Goal: Task Accomplishment & Management: Complete application form

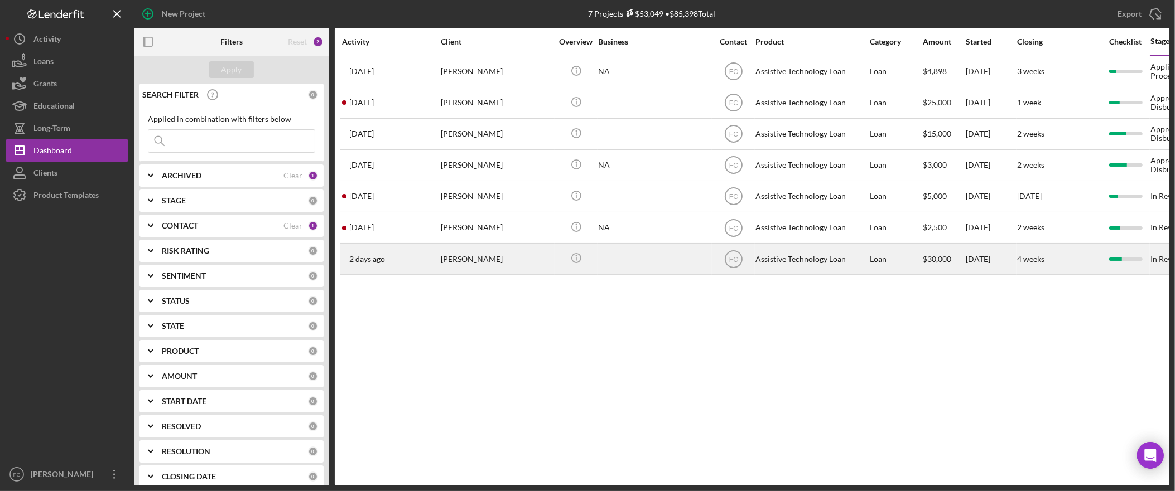
click at [486, 259] on div "[PERSON_NAME]" at bounding box center [497, 259] width 112 height 30
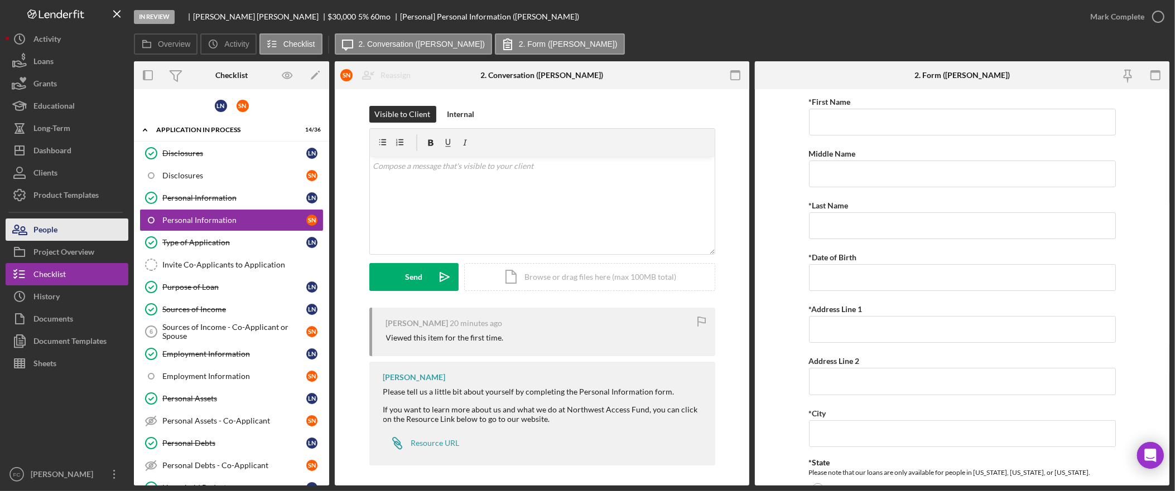
click at [67, 232] on button "People" at bounding box center [67, 230] width 123 height 22
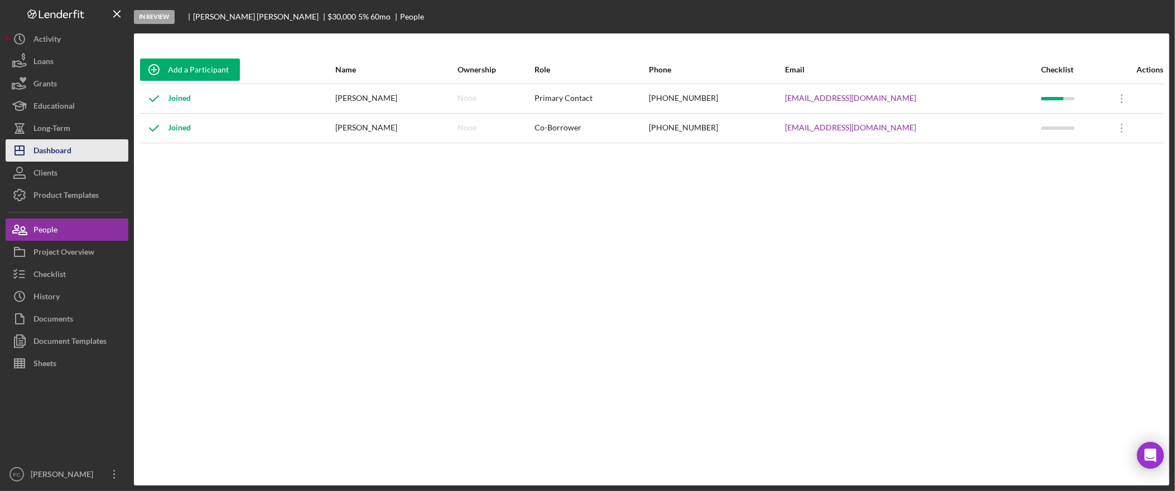
click at [41, 143] on div "Dashboard" at bounding box center [52, 151] width 38 height 25
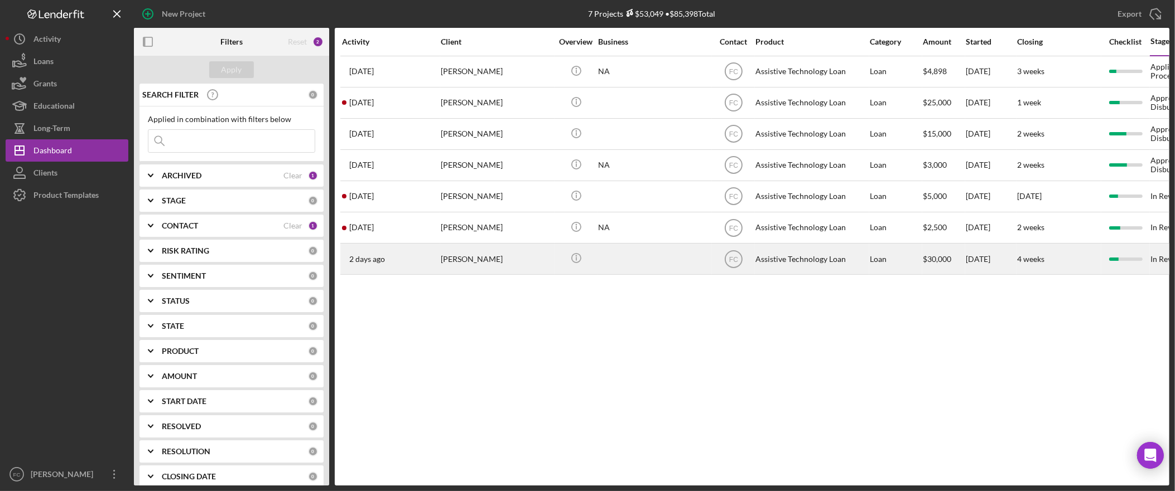
click at [490, 267] on div "[PERSON_NAME]" at bounding box center [497, 259] width 112 height 30
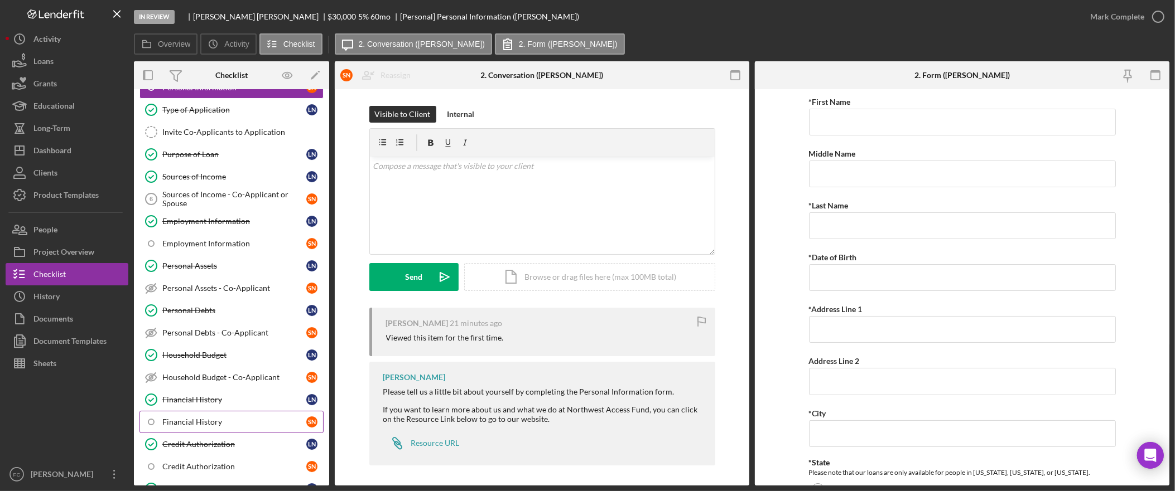
scroll to position [135, 0]
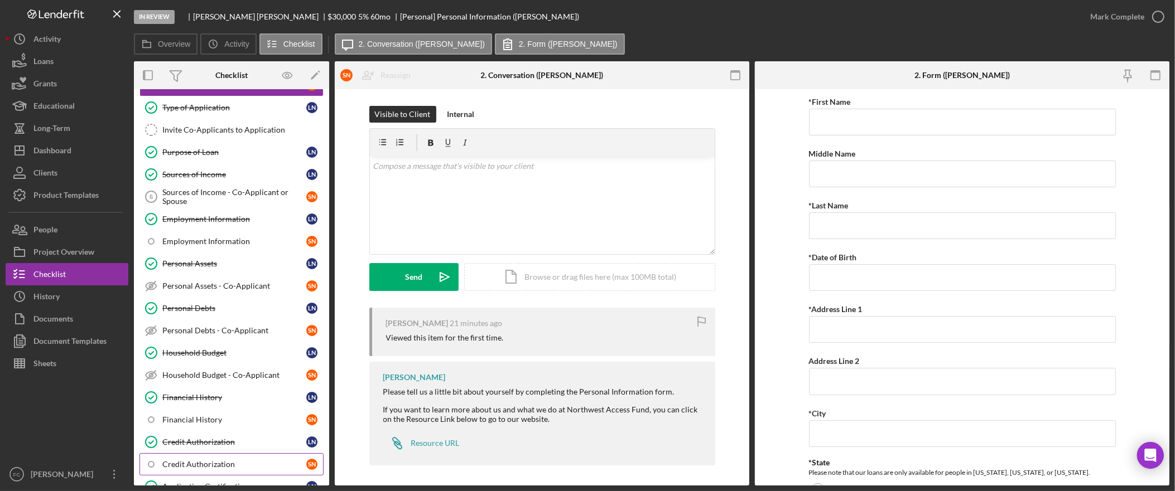
click at [223, 467] on div "Credit Authorization" at bounding box center [234, 464] width 144 height 9
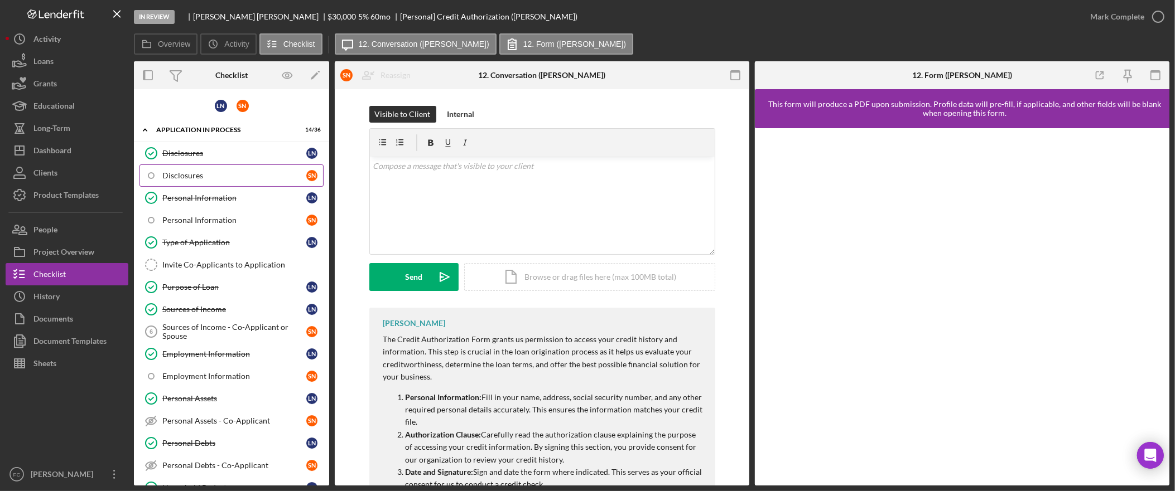
click at [232, 178] on div "Disclosures" at bounding box center [234, 175] width 144 height 9
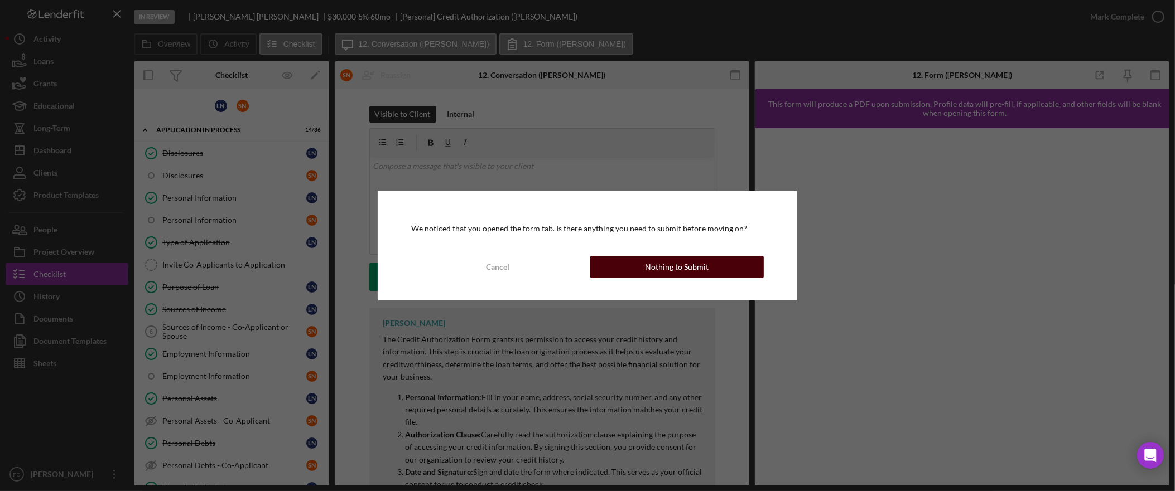
click at [642, 264] on button "Nothing to Submit" at bounding box center [676, 267] width 173 height 22
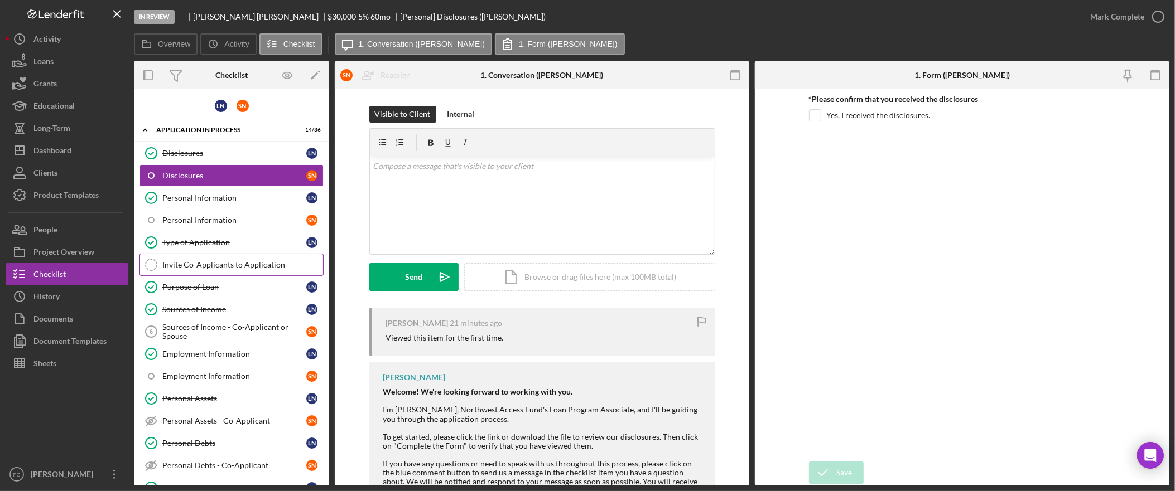
click at [222, 265] on div "Invite Co-Applicants to Application" at bounding box center [242, 264] width 161 height 9
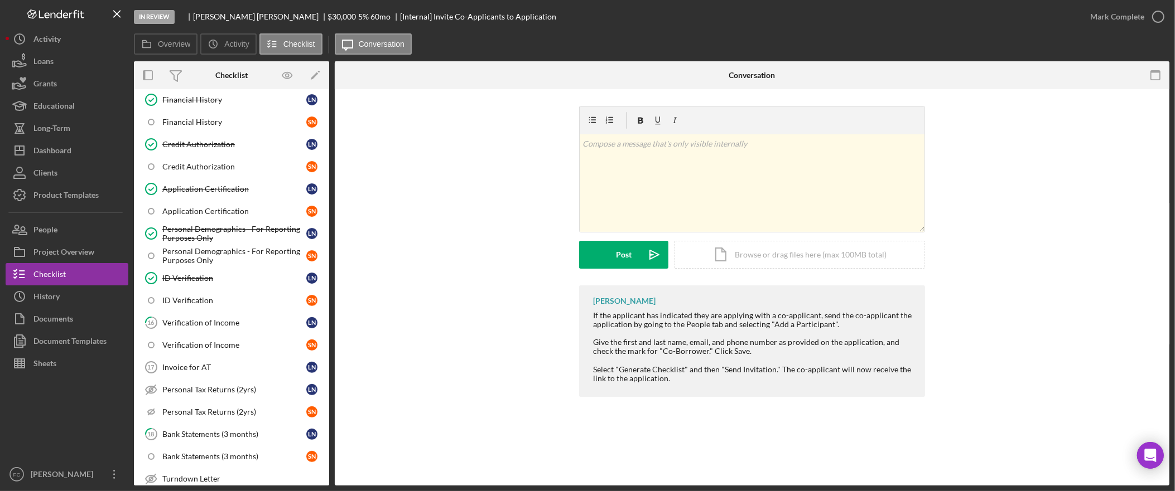
scroll to position [418, 0]
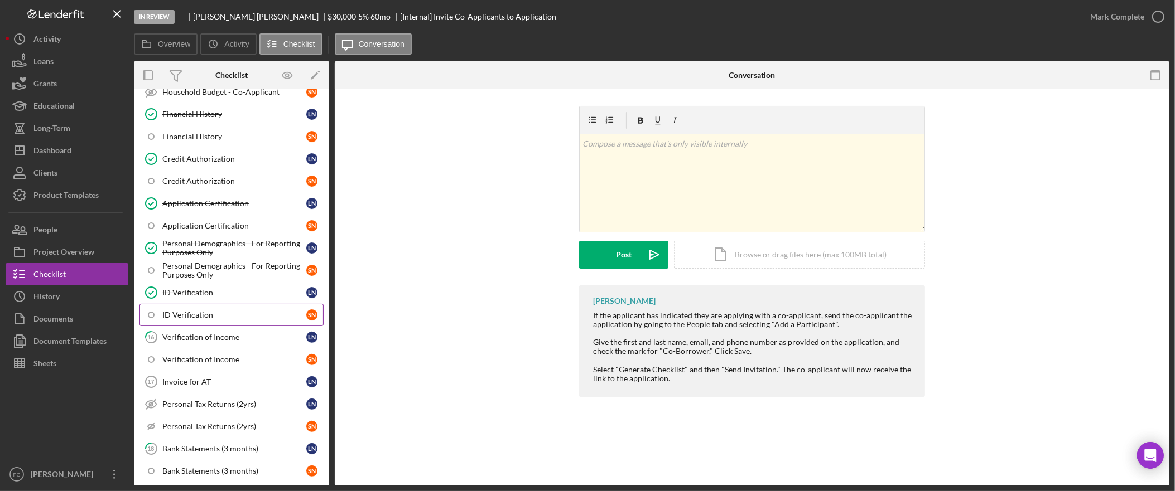
click at [210, 320] on div "ID Verification" at bounding box center [234, 315] width 144 height 9
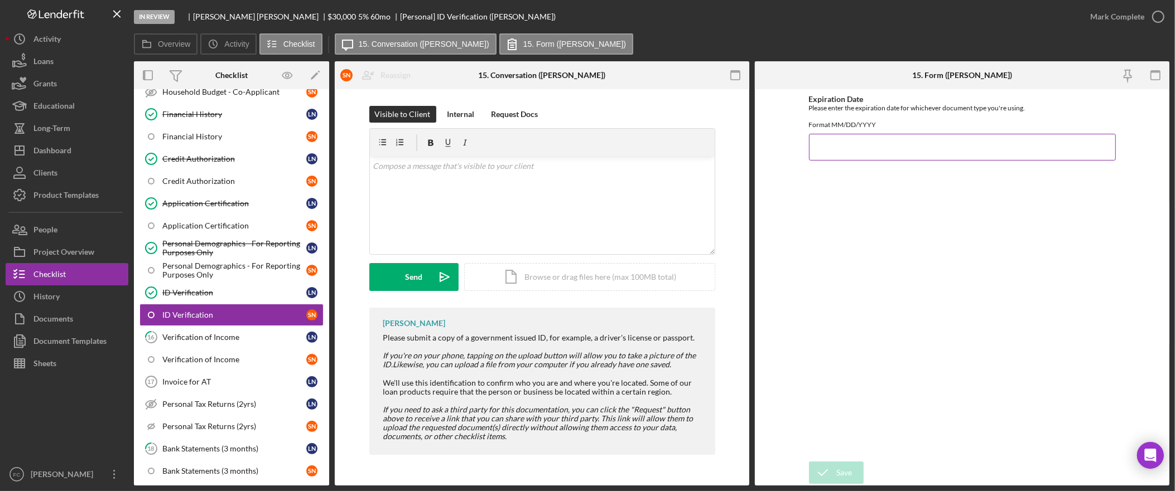
click at [898, 161] on input "Expiration Date" at bounding box center [962, 147] width 307 height 27
type input "[DATE]"
click at [853, 473] on button "Save" at bounding box center [836, 473] width 55 height 22
click at [412, 278] on div "Upload" at bounding box center [413, 277] width 25 height 28
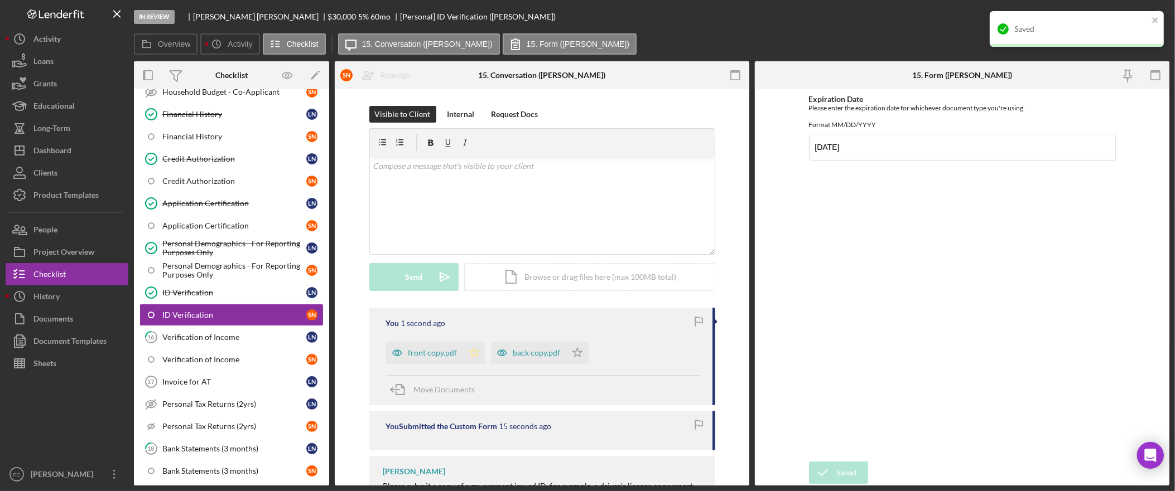
click at [473, 354] on polygon "button" at bounding box center [473, 352] width 9 height 9
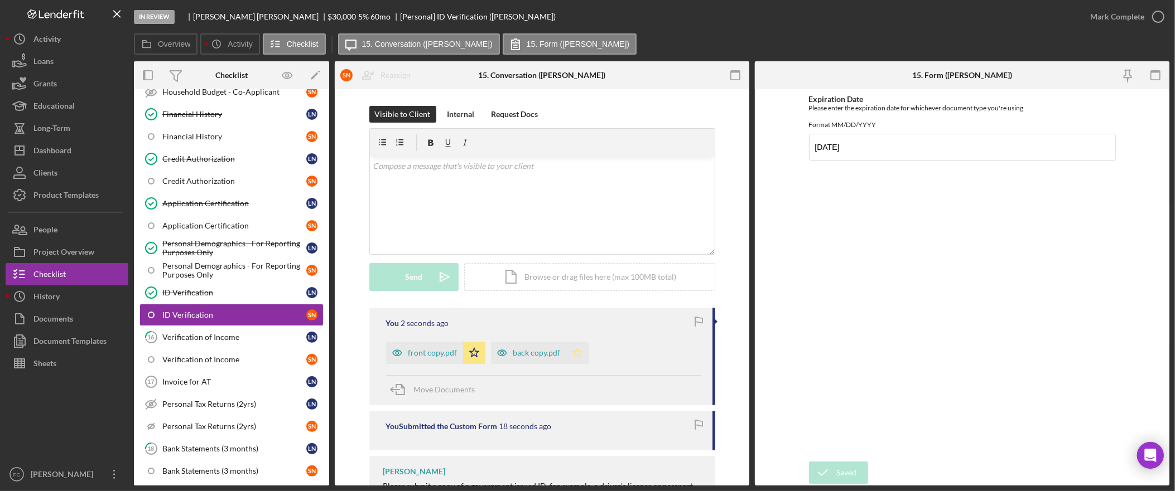
click at [575, 353] on polygon "button" at bounding box center [576, 352] width 9 height 9
click at [1128, 13] on div "Mark Complete" at bounding box center [1117, 17] width 54 height 22
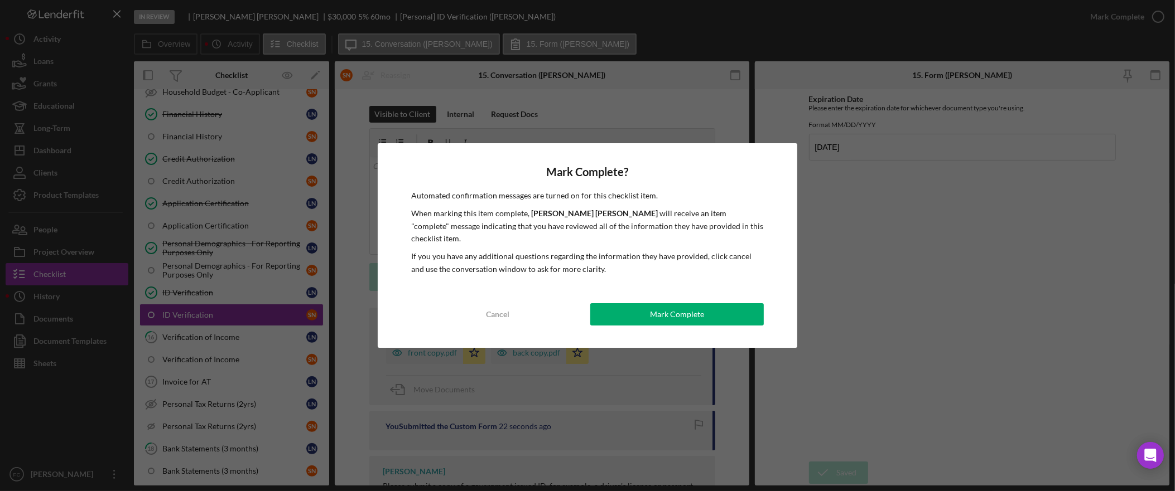
click at [631, 303] on button "Mark Complete" at bounding box center [676, 314] width 173 height 22
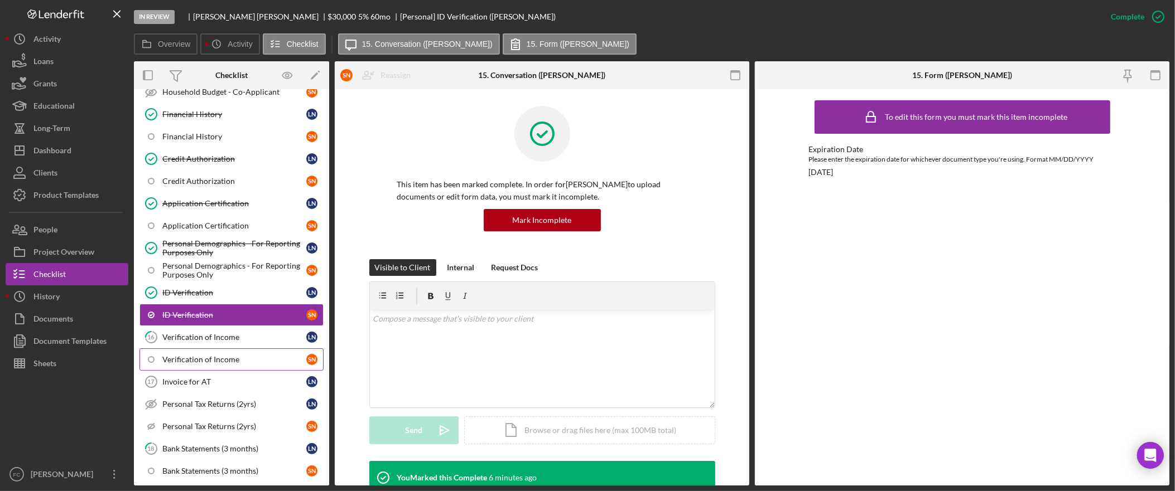
click at [224, 364] on div "Verification of Income" at bounding box center [234, 359] width 144 height 9
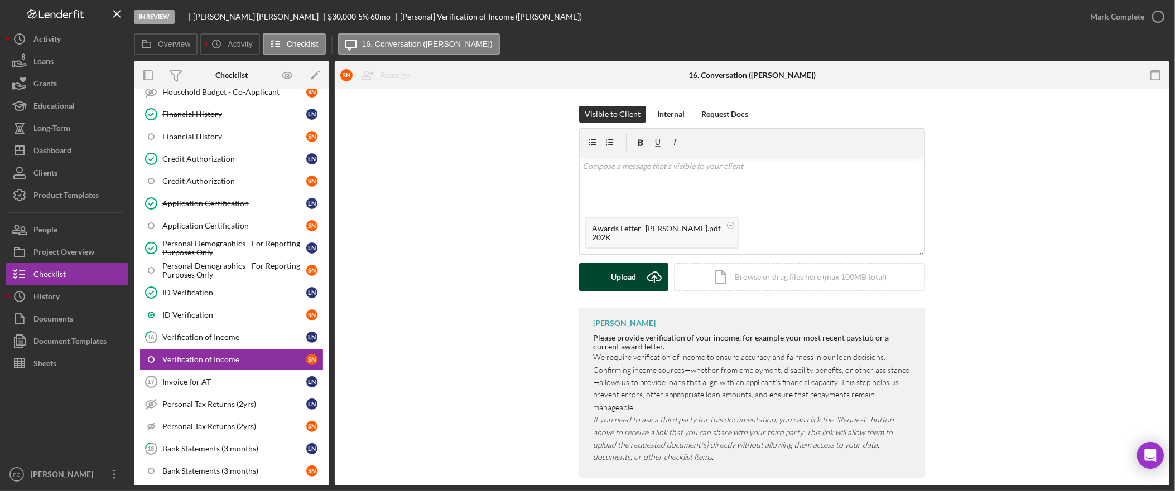
click at [633, 279] on div "Upload" at bounding box center [623, 277] width 25 height 28
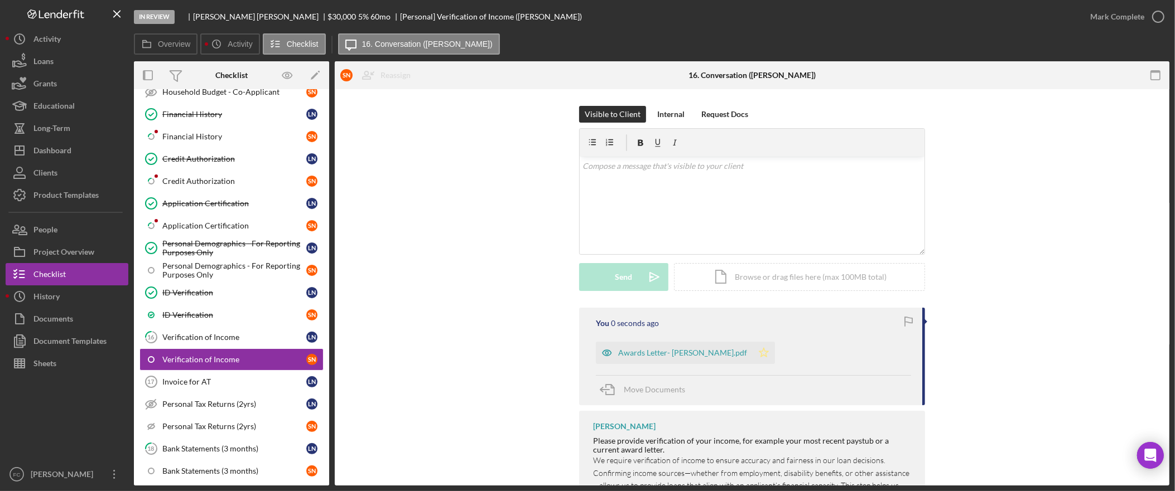
click at [752, 352] on icon "Icon/Star" at bounding box center [763, 353] width 22 height 22
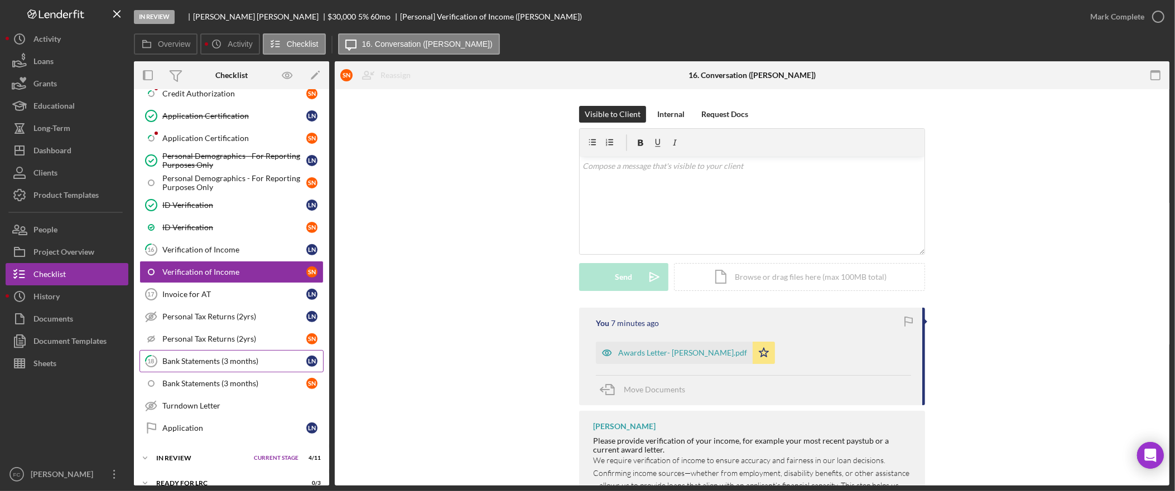
click at [245, 366] on div "Bank Statements (3 months)" at bounding box center [234, 361] width 144 height 9
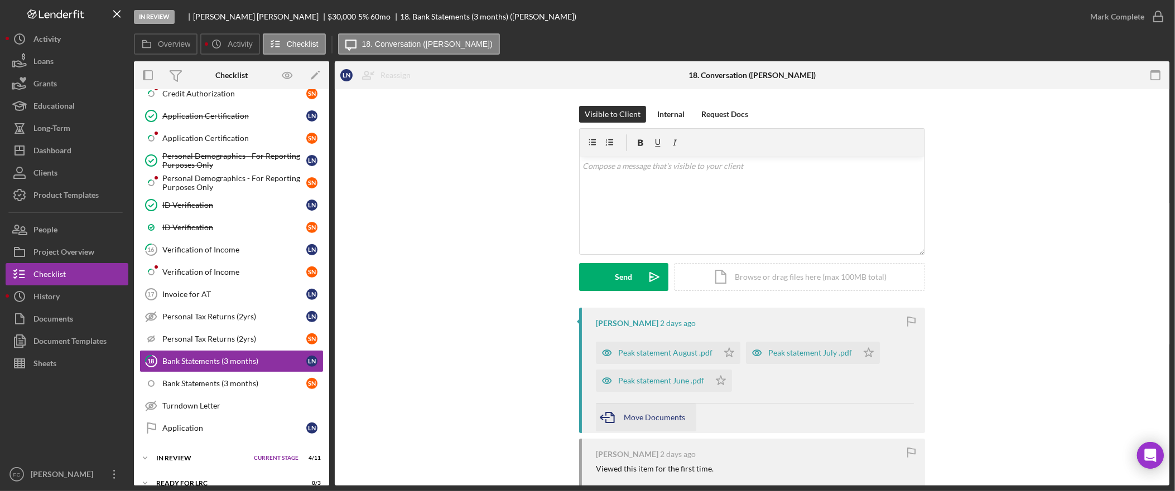
click at [659, 421] on span "Move Documents" at bounding box center [654, 417] width 61 height 9
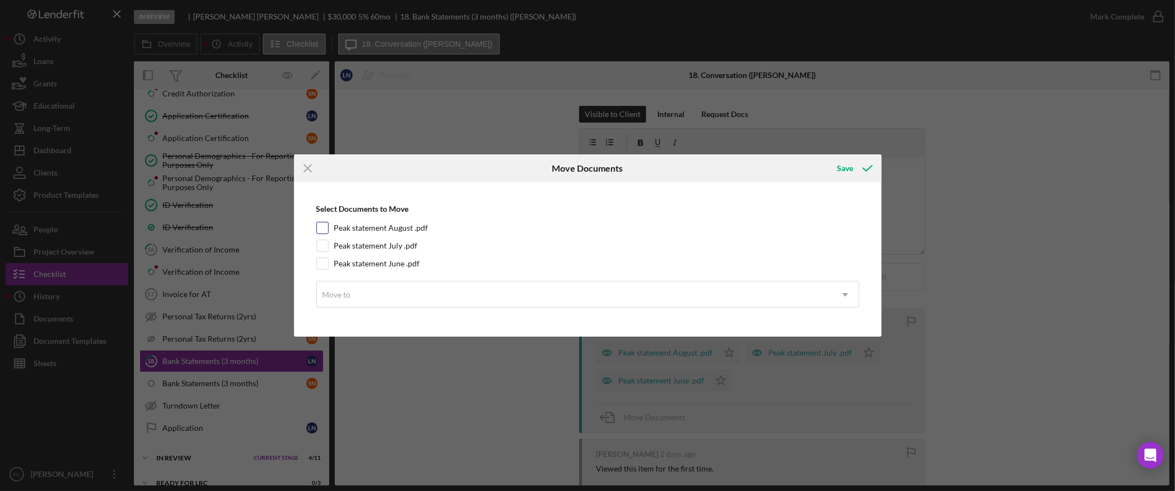
click at [328, 227] on div at bounding box center [322, 228] width 12 height 12
click at [320, 233] on input "Peak statement August .pdf" at bounding box center [322, 228] width 11 height 11
checkbox input "true"
click at [321, 247] on input "Peak statement July .pdf" at bounding box center [322, 245] width 11 height 11
checkbox input "true"
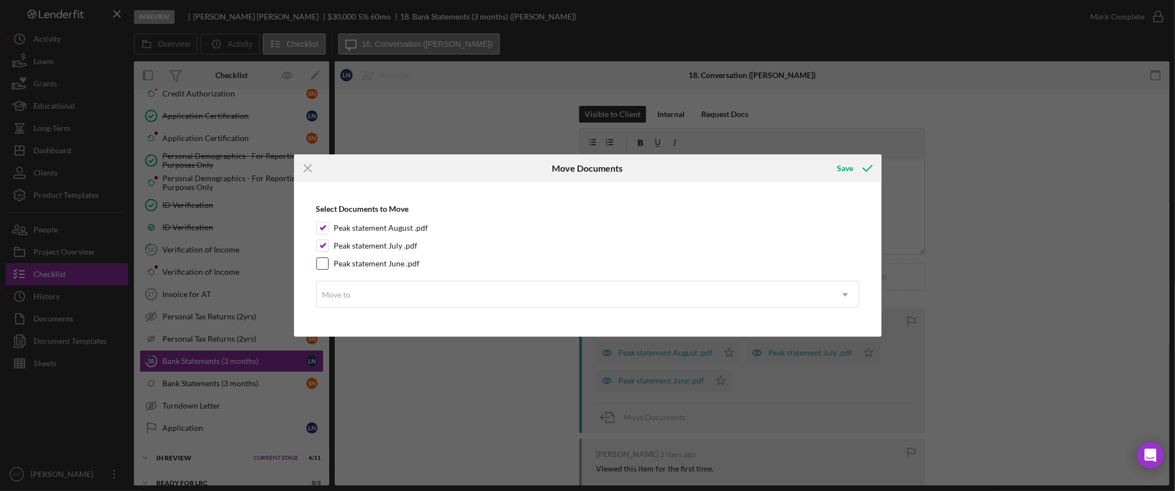
click at [327, 266] on input "Peak statement June .pdf" at bounding box center [322, 263] width 11 height 11
checkbox input "true"
click at [351, 293] on div "Move to" at bounding box center [574, 295] width 515 height 26
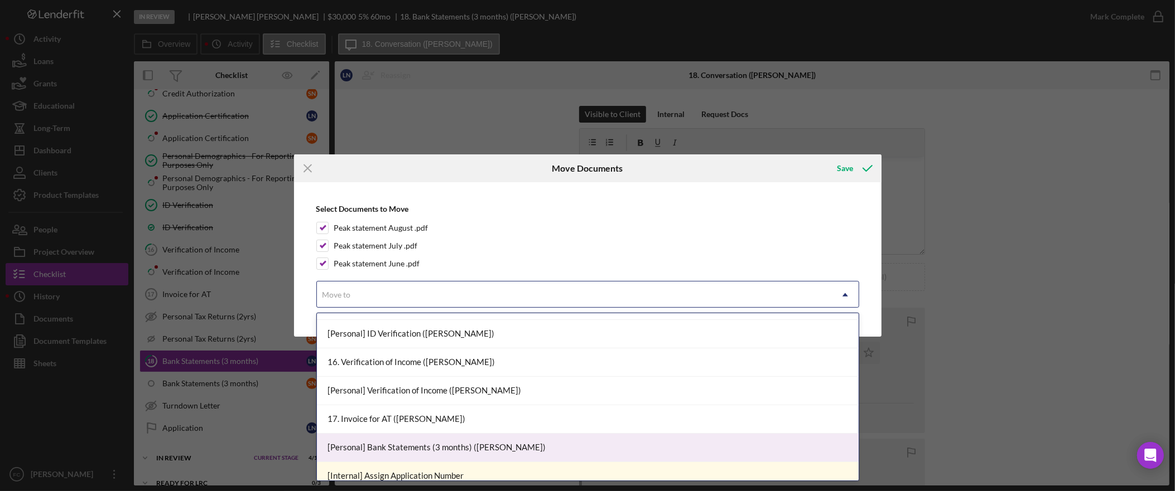
scroll to position [677, 0]
click at [510, 452] on div "[Personal] Bank Statements (3 months) ([PERSON_NAME])" at bounding box center [588, 447] width 542 height 28
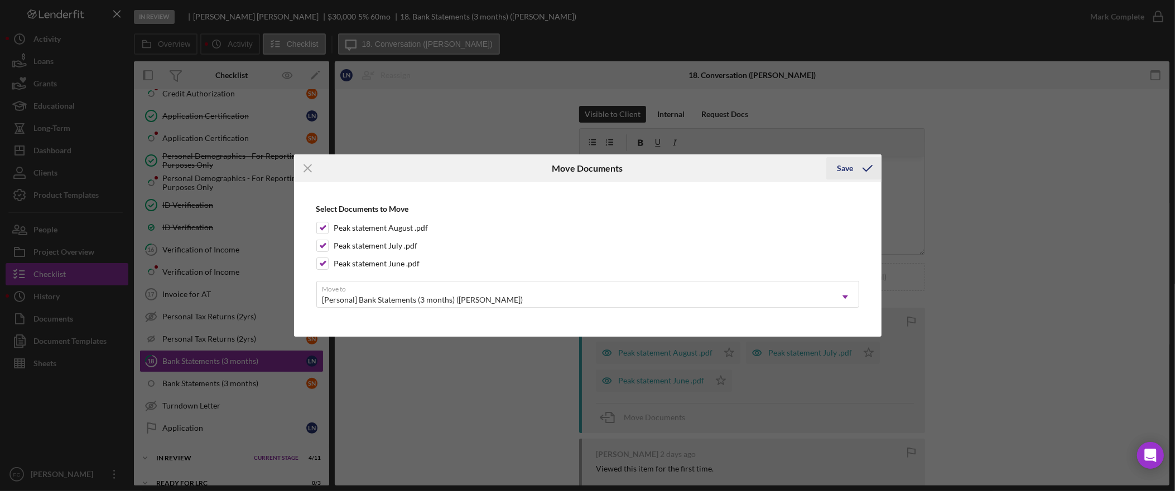
click at [851, 168] on div "Save" at bounding box center [845, 168] width 16 height 22
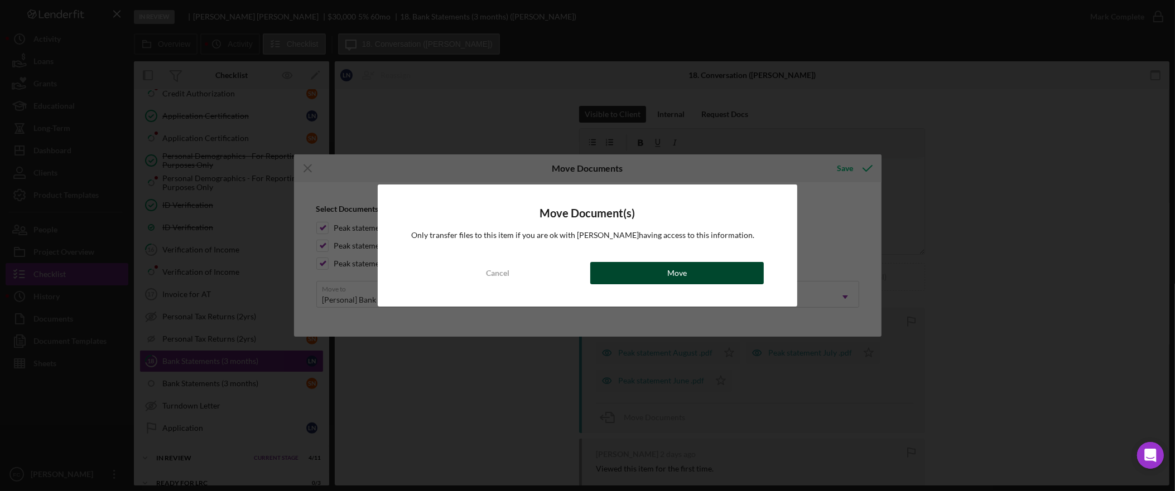
click at [689, 274] on button "Move" at bounding box center [676, 273] width 173 height 22
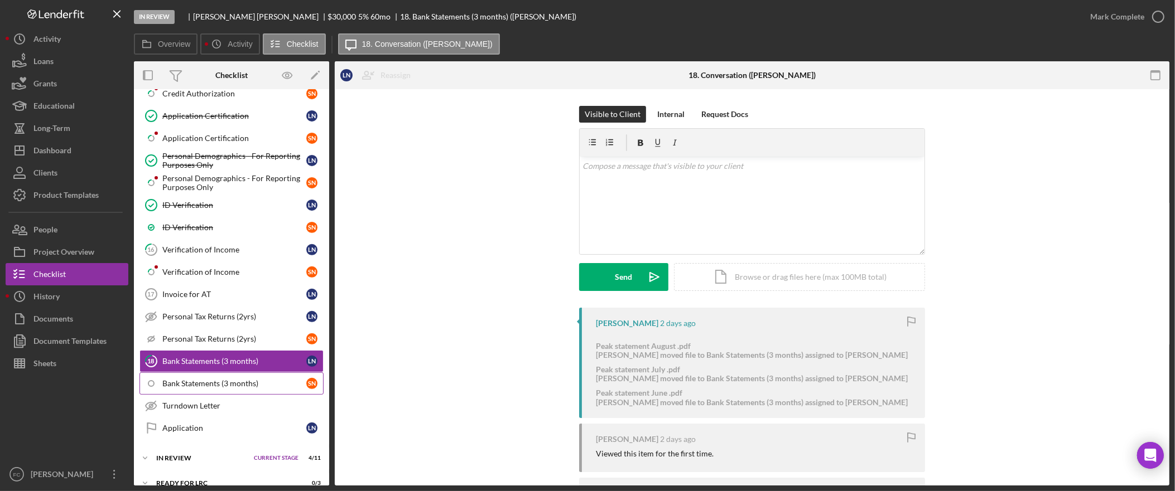
click at [239, 388] on div "Bank Statements (3 months)" at bounding box center [234, 383] width 144 height 9
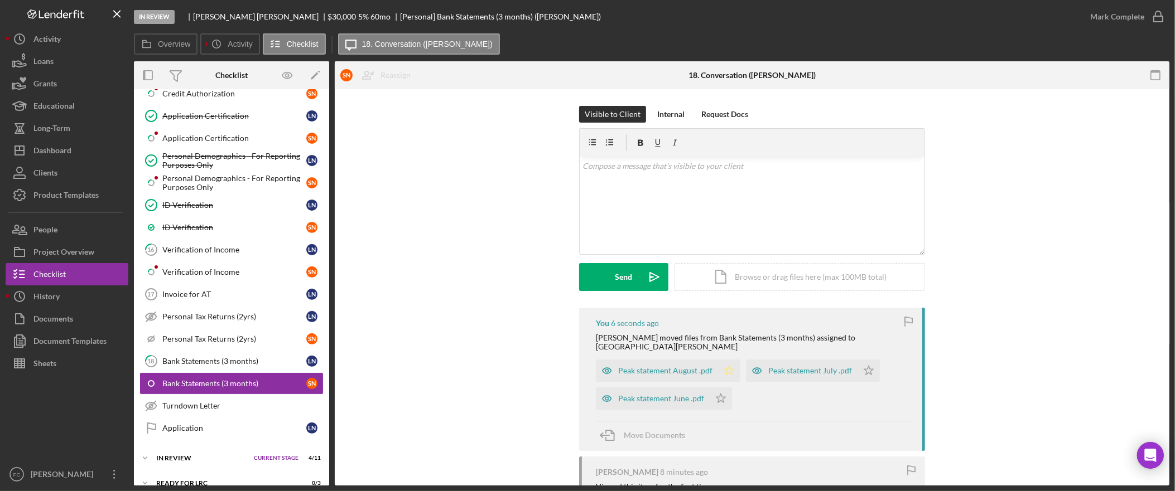
click at [726, 366] on polygon "button" at bounding box center [728, 370] width 9 height 9
click at [724, 392] on icon "Icon/Star" at bounding box center [720, 399] width 22 height 22
click at [871, 361] on icon "Icon/Star" at bounding box center [868, 371] width 22 height 22
click at [1118, 18] on div "Mark Complete" at bounding box center [1117, 17] width 54 height 22
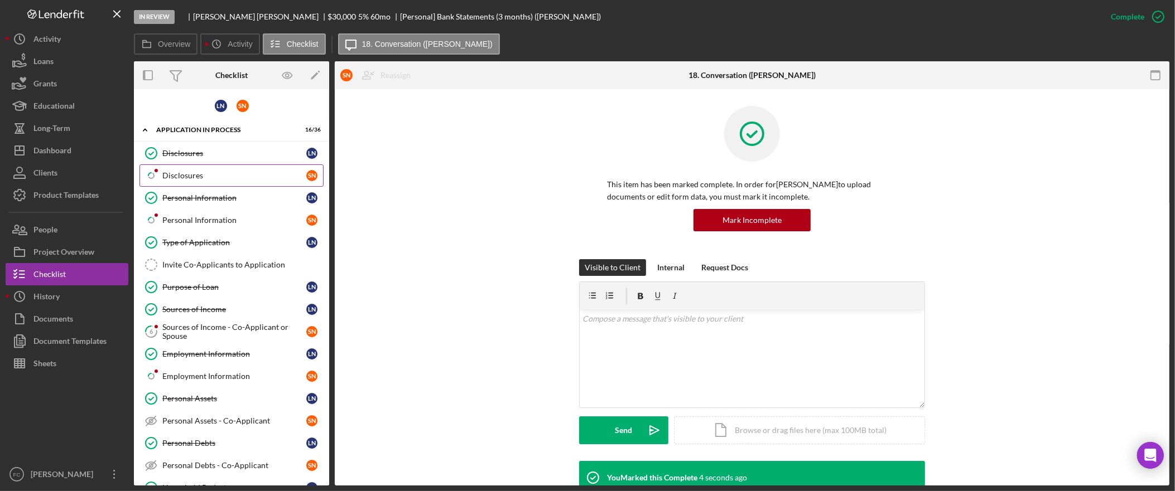
click at [207, 177] on div "Disclosures" at bounding box center [234, 175] width 144 height 9
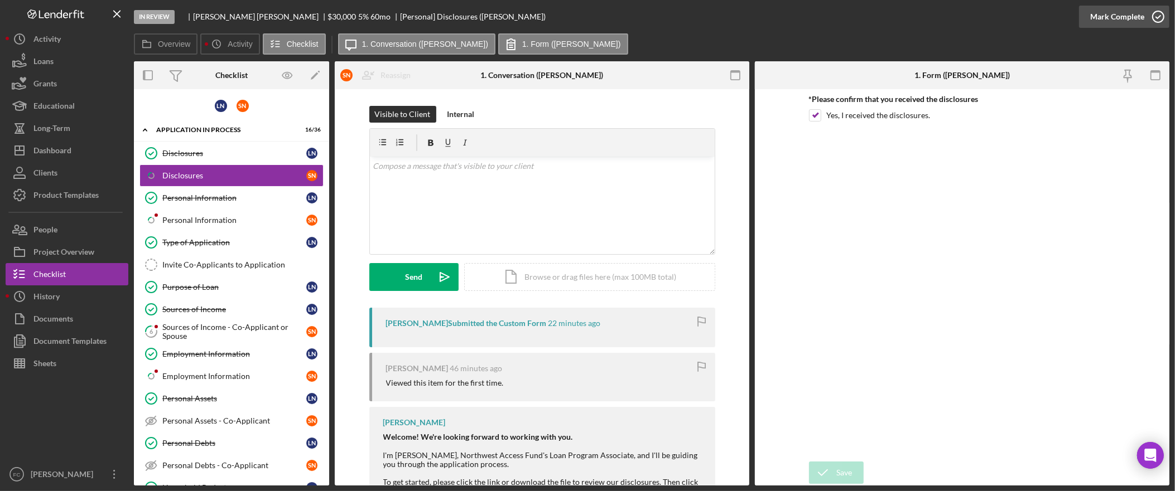
click at [1132, 16] on div "Mark Complete" at bounding box center [1117, 17] width 54 height 22
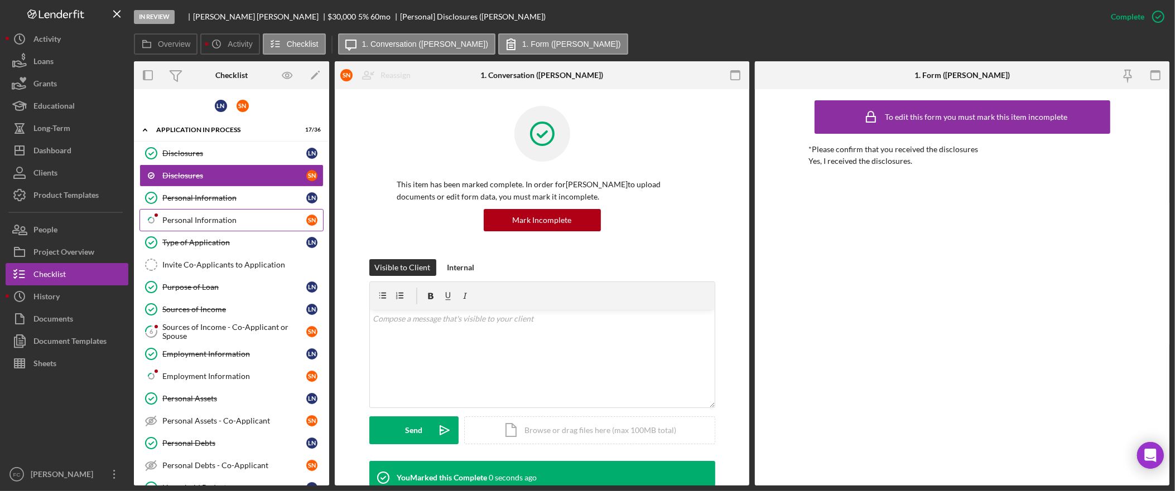
click at [229, 222] on div "Personal Information" at bounding box center [234, 220] width 144 height 9
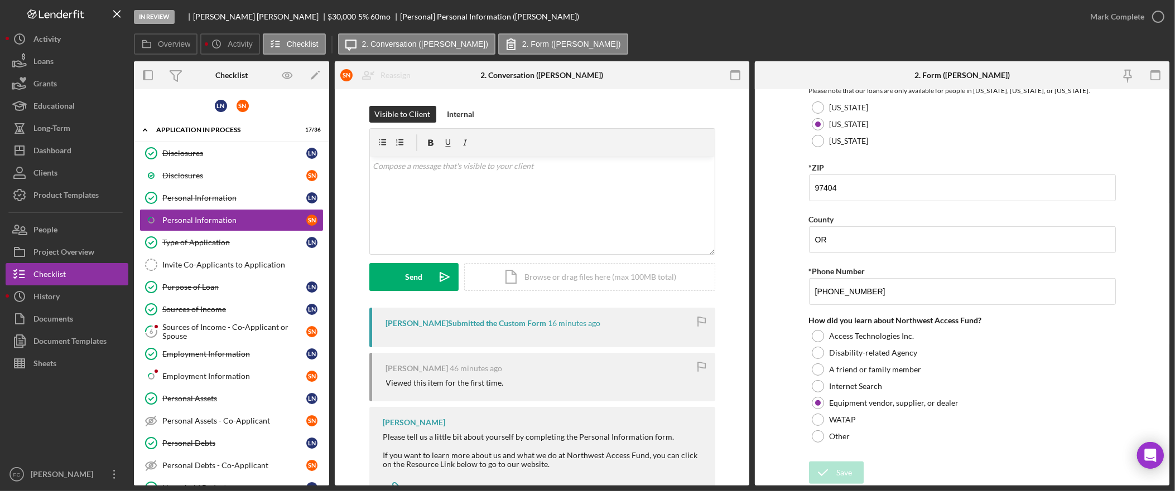
scroll to position [385, 0]
click at [1110, 15] on div "Mark Complete" at bounding box center [1117, 17] width 54 height 22
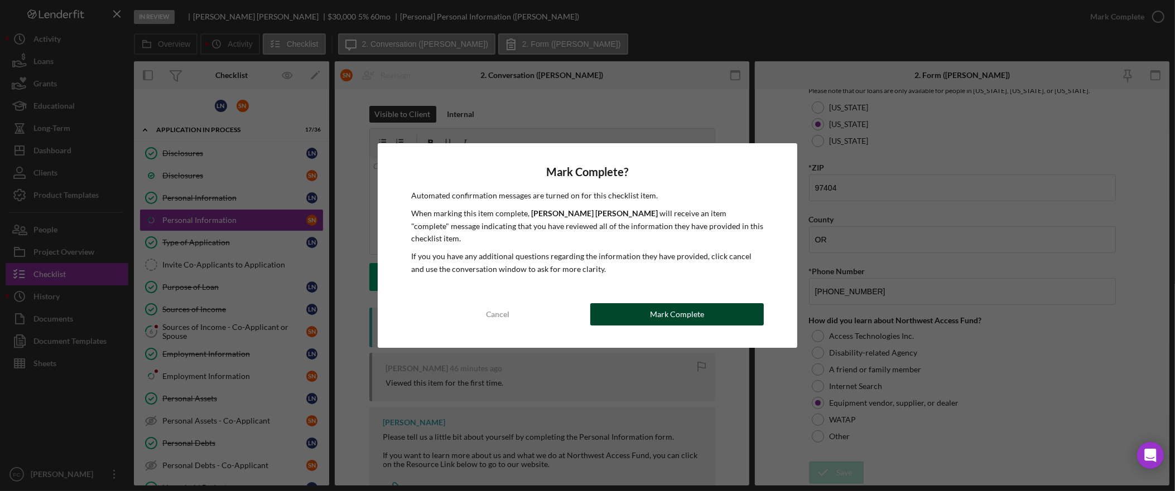
click at [722, 313] on button "Mark Complete" at bounding box center [676, 314] width 173 height 22
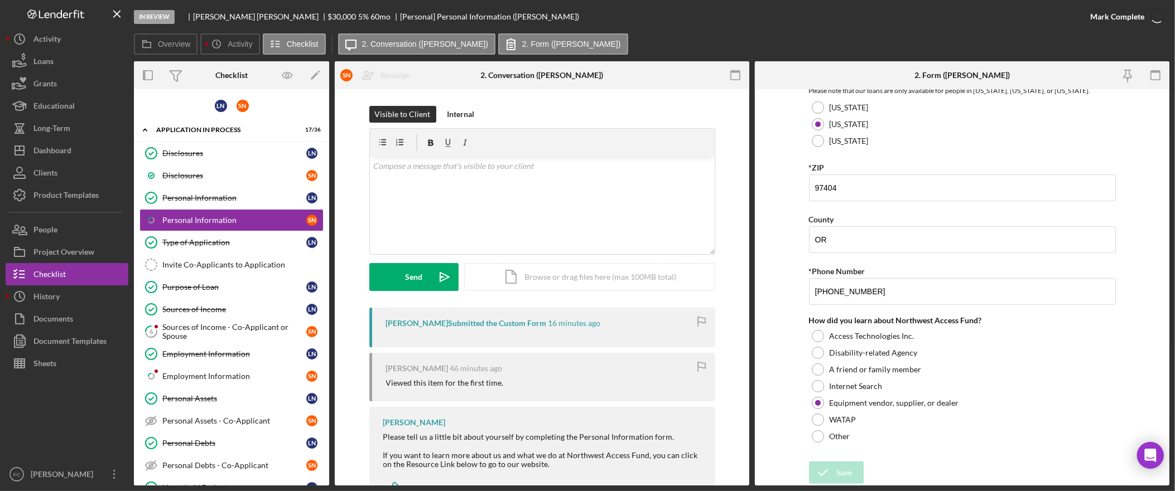
scroll to position [429, 0]
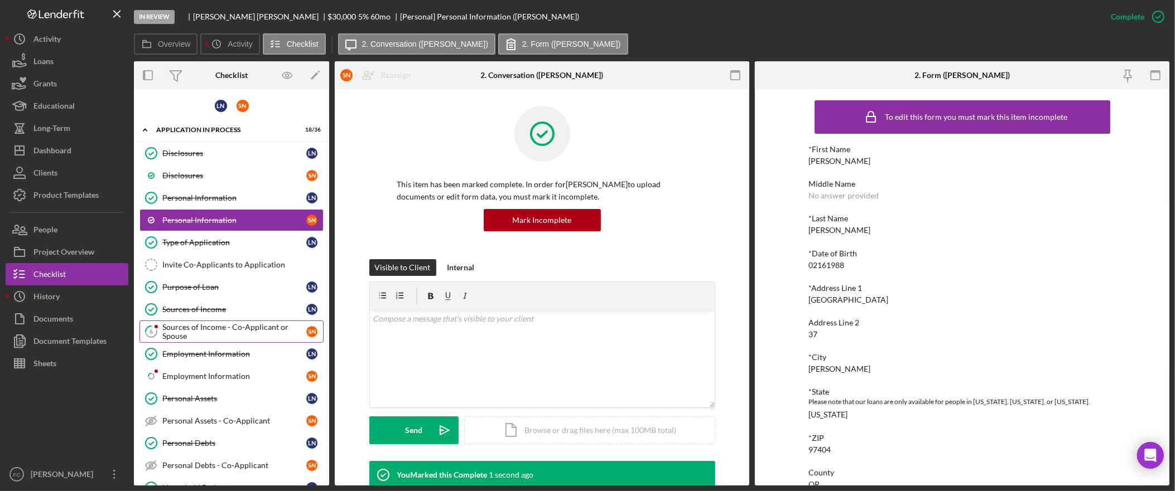
click at [226, 329] on div "Sources of Income - Co-Applicant or Spouse" at bounding box center [234, 332] width 144 height 18
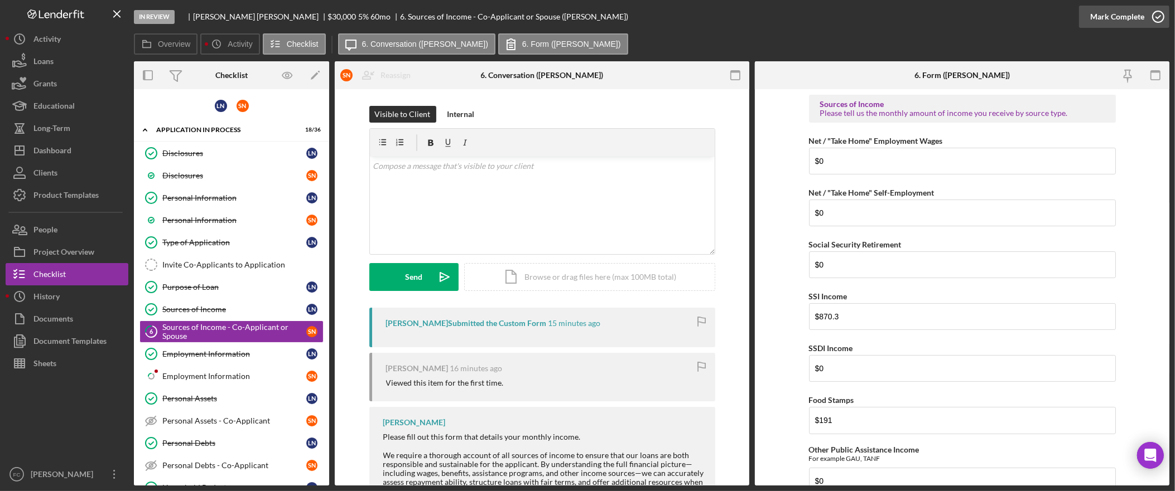
click at [1132, 17] on div "Mark Complete" at bounding box center [1117, 17] width 54 height 22
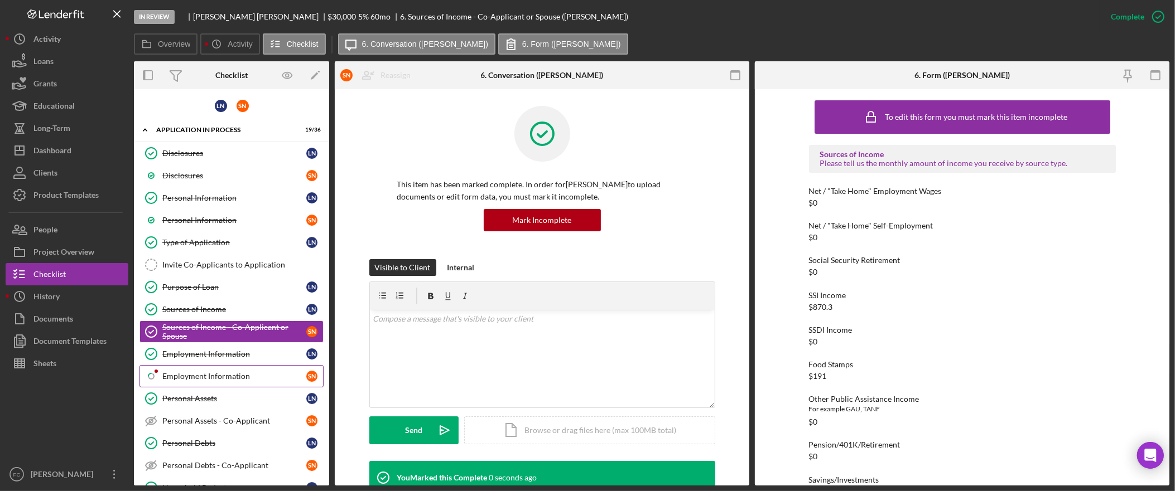
click at [228, 383] on link "Icon/Checklist Item Sub Partial Employment Information S N" at bounding box center [231, 376] width 184 height 22
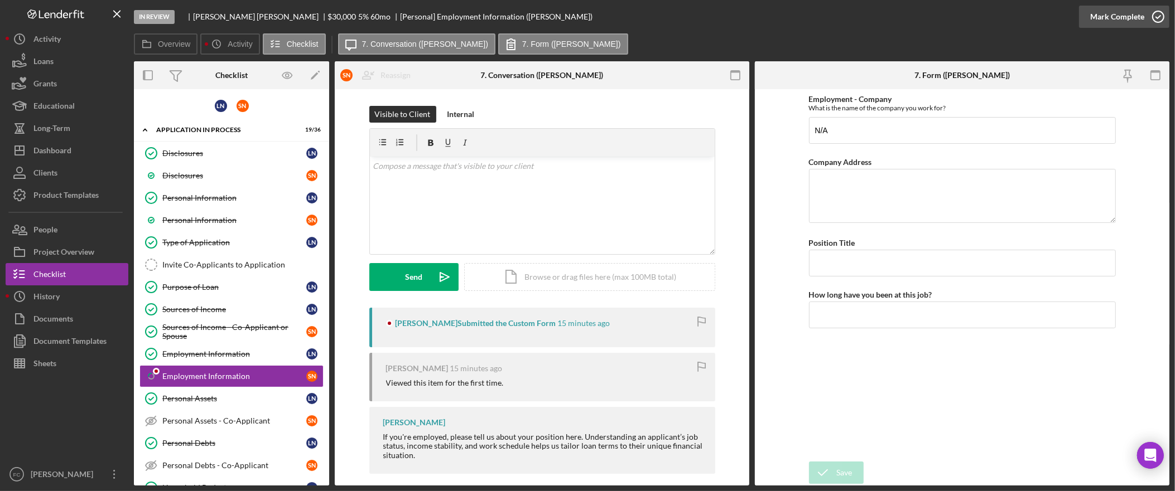
click at [1141, 18] on div "Mark Complete" at bounding box center [1117, 17] width 54 height 22
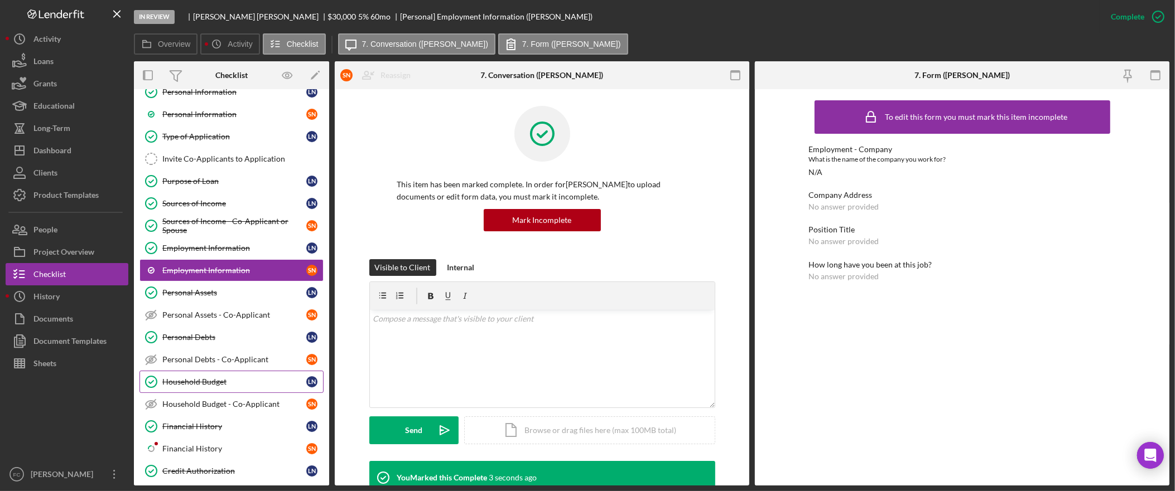
scroll to position [119, 0]
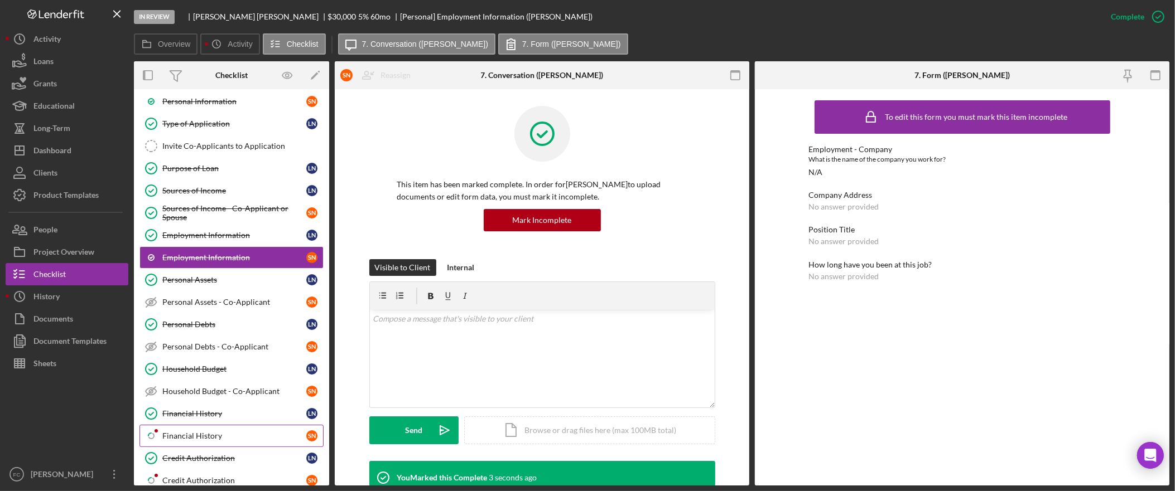
click at [245, 439] on div "Financial History" at bounding box center [234, 436] width 144 height 9
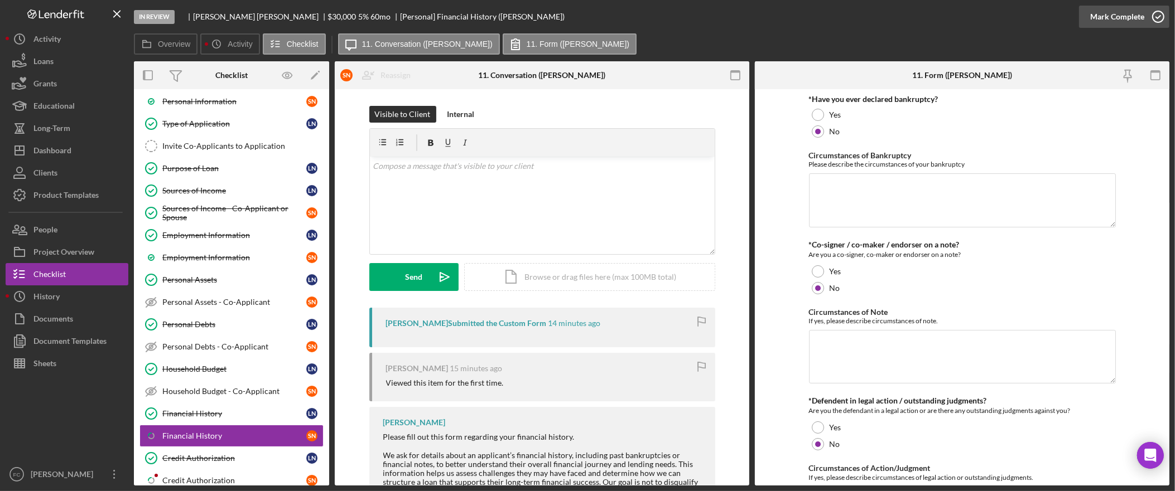
click at [1129, 15] on div "Mark Complete" at bounding box center [1117, 17] width 54 height 22
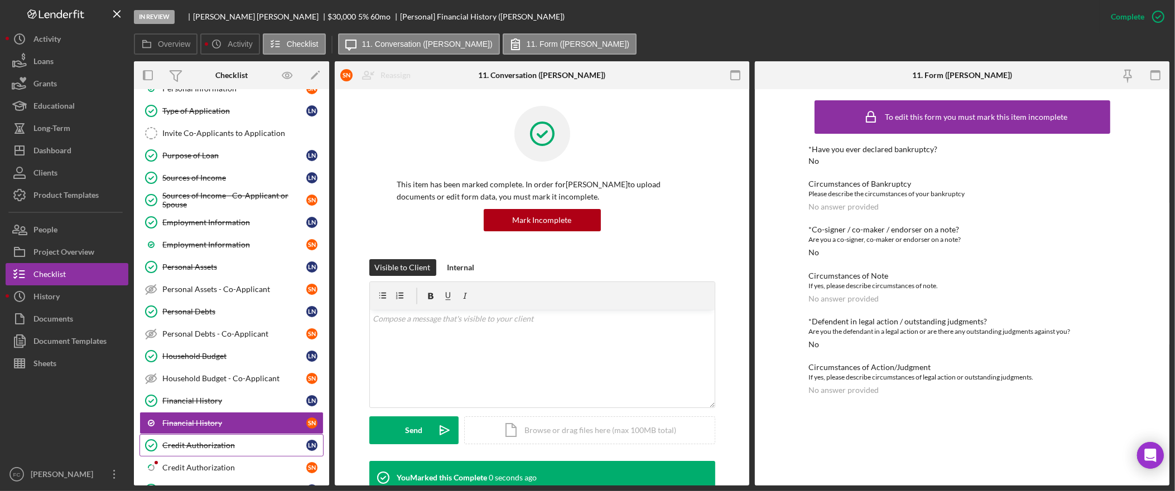
scroll to position [152, 0]
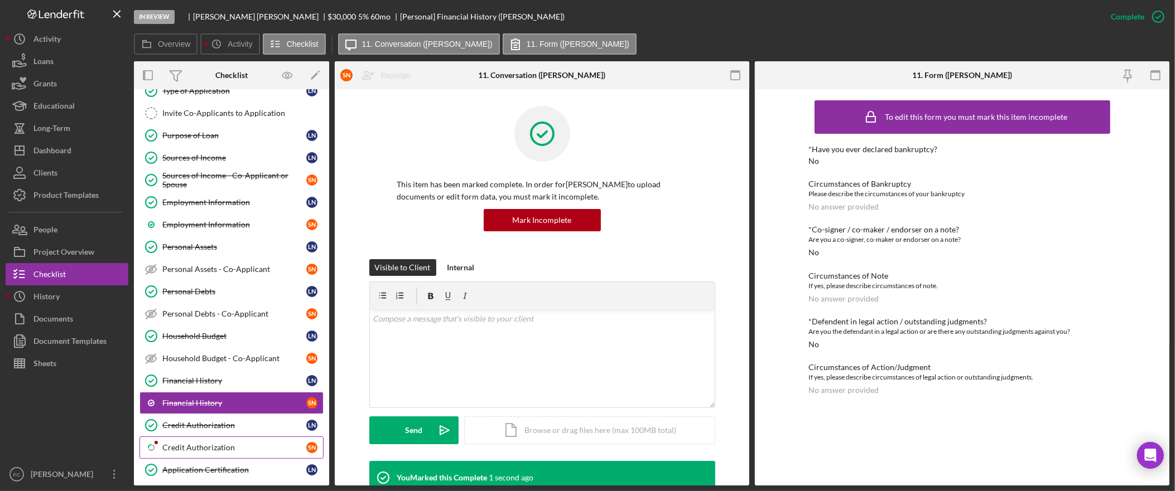
click at [219, 452] on div "Credit Authorization" at bounding box center [234, 447] width 144 height 9
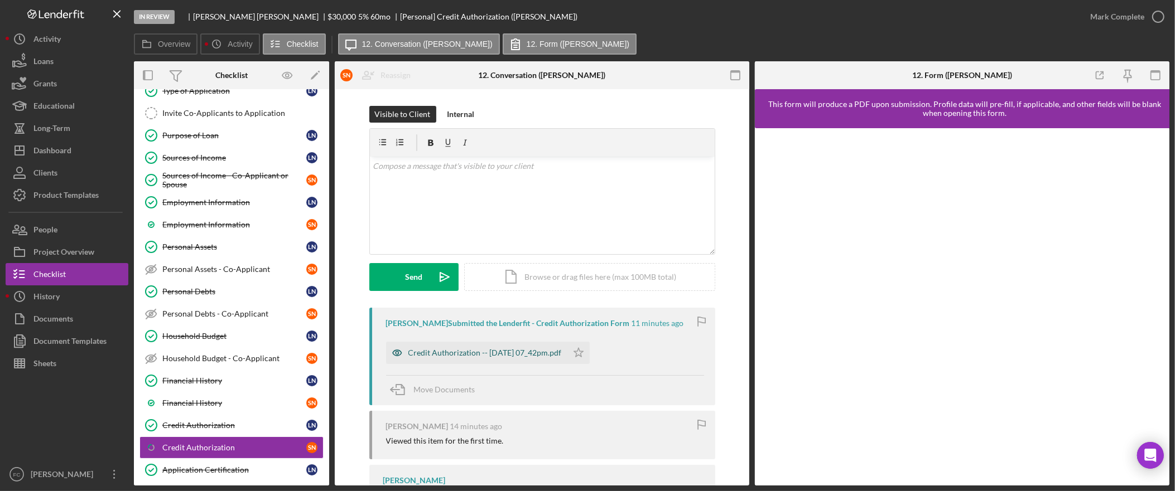
click at [452, 352] on div "Credit Authorization -- [DATE] 07_42pm.pdf" at bounding box center [484, 353] width 153 height 9
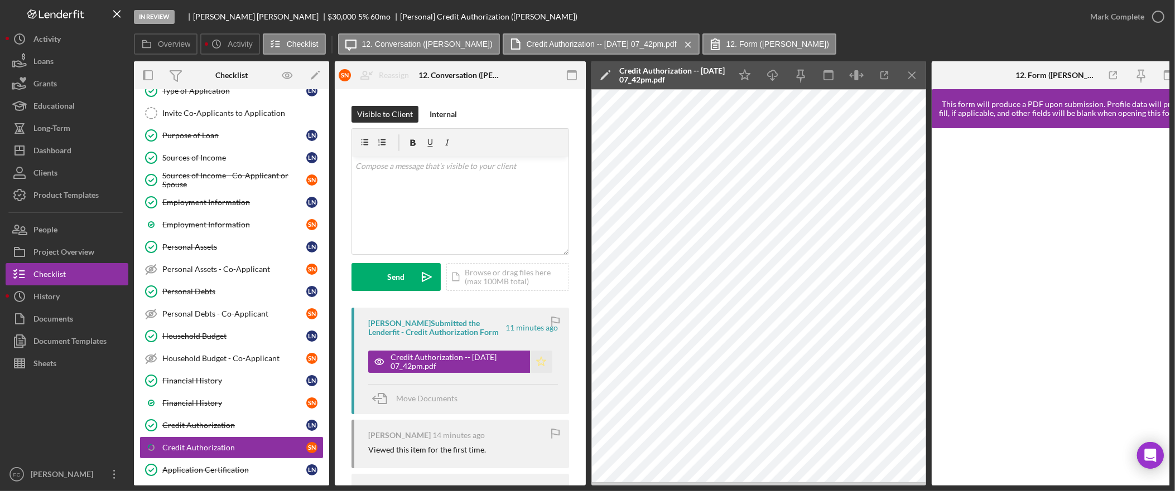
click at [538, 361] on icon "Icon/Star" at bounding box center [541, 362] width 22 height 22
click at [1118, 18] on div "Mark Complete" at bounding box center [1117, 17] width 54 height 22
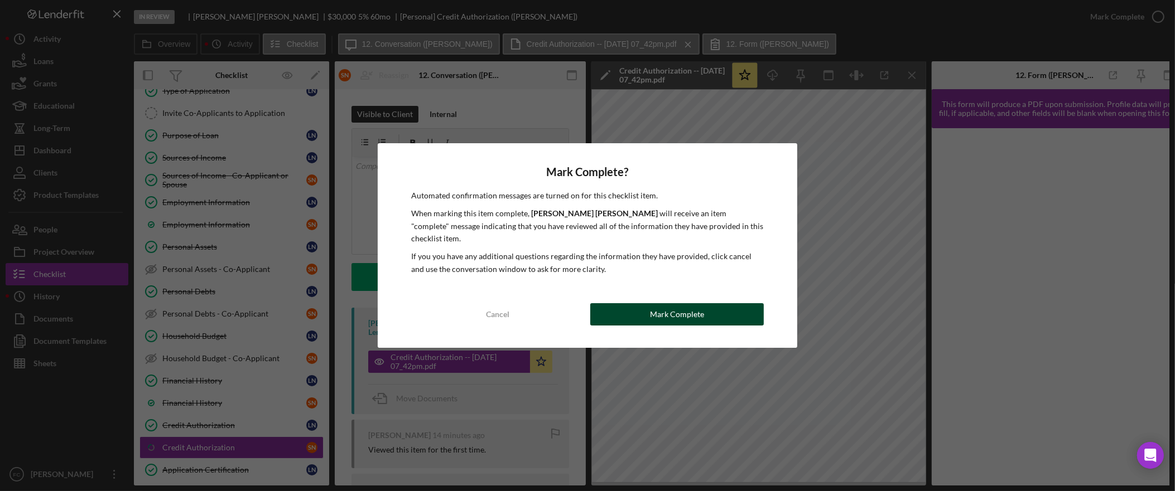
click at [718, 312] on button "Mark Complete" at bounding box center [676, 314] width 173 height 22
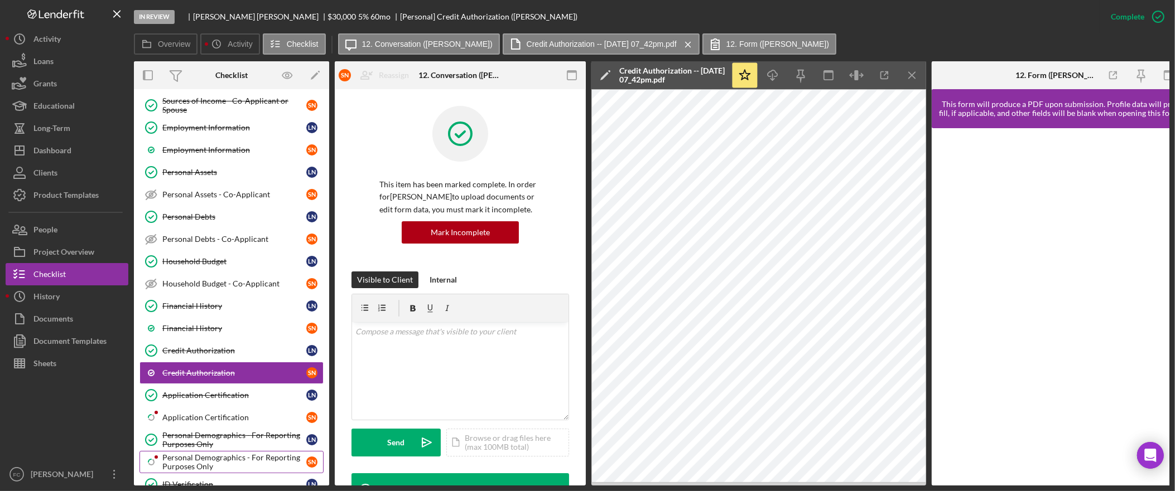
scroll to position [250, 0]
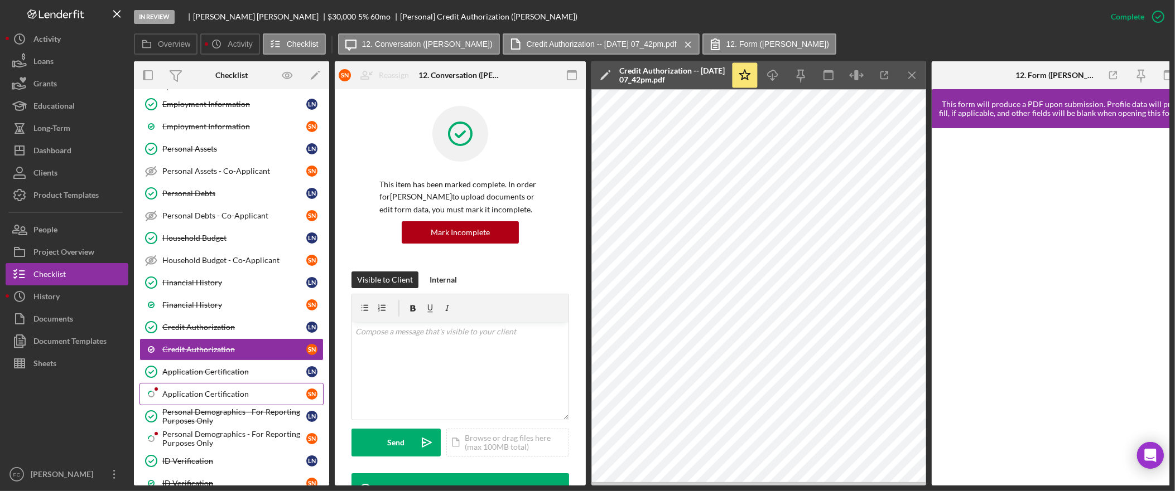
click at [252, 404] on link "Icon/Checklist Item Sub Partial Application Certification S N" at bounding box center [231, 394] width 184 height 22
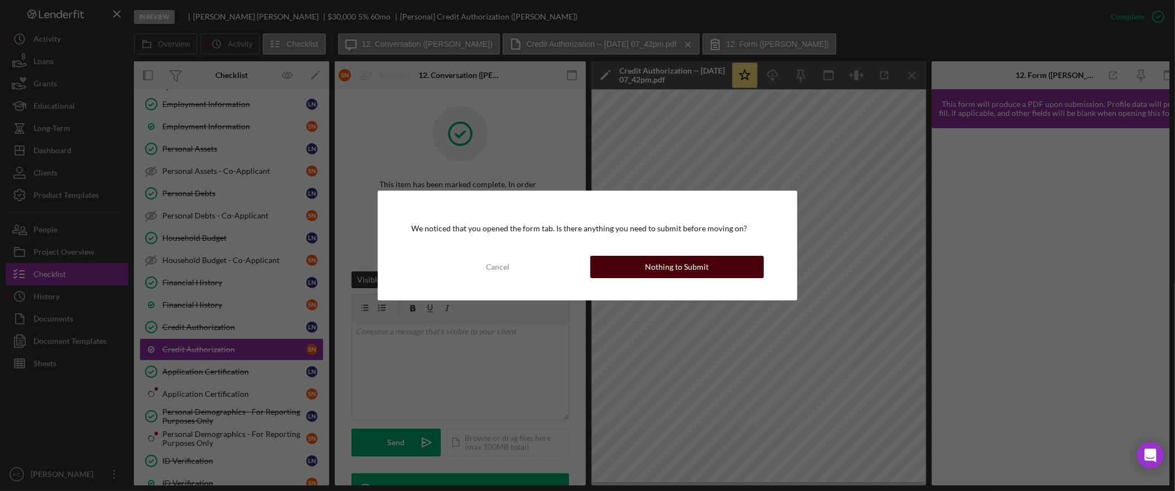
click at [684, 267] on div "Nothing to Submit" at bounding box center [677, 267] width 64 height 22
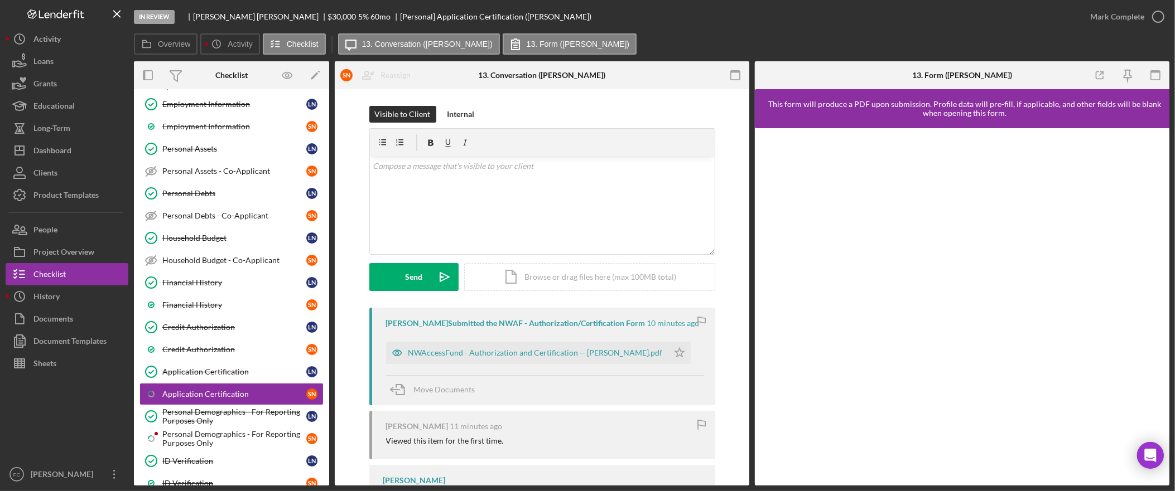
click at [738, 268] on div "Visible to Client Internal v Color teal Color pink Remove color Add row above A…" at bounding box center [542, 335] width 414 height 492
click at [254, 265] on div "Household Budget - Co-Applicant" at bounding box center [234, 260] width 144 height 9
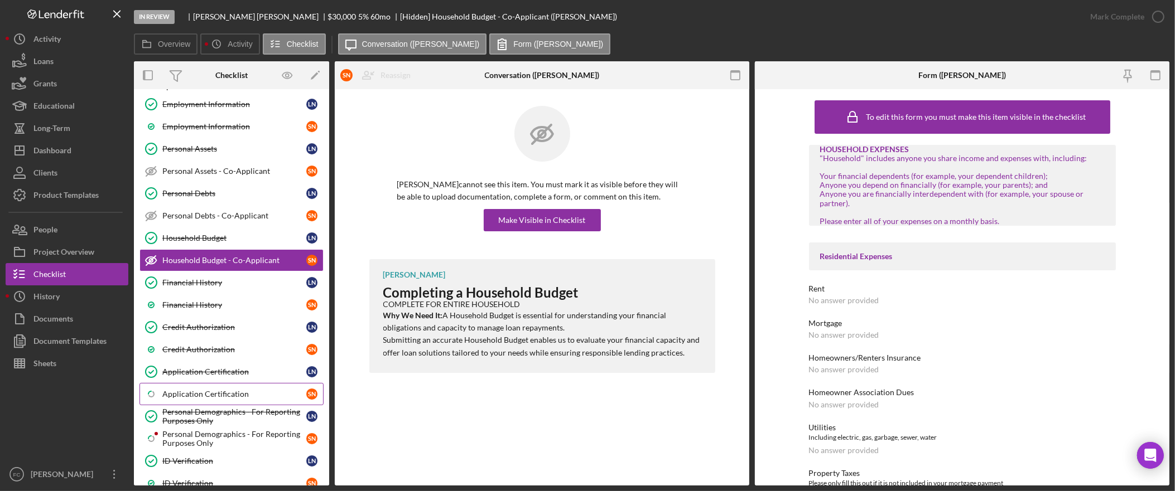
click at [239, 398] on div "Application Certification" at bounding box center [234, 394] width 144 height 9
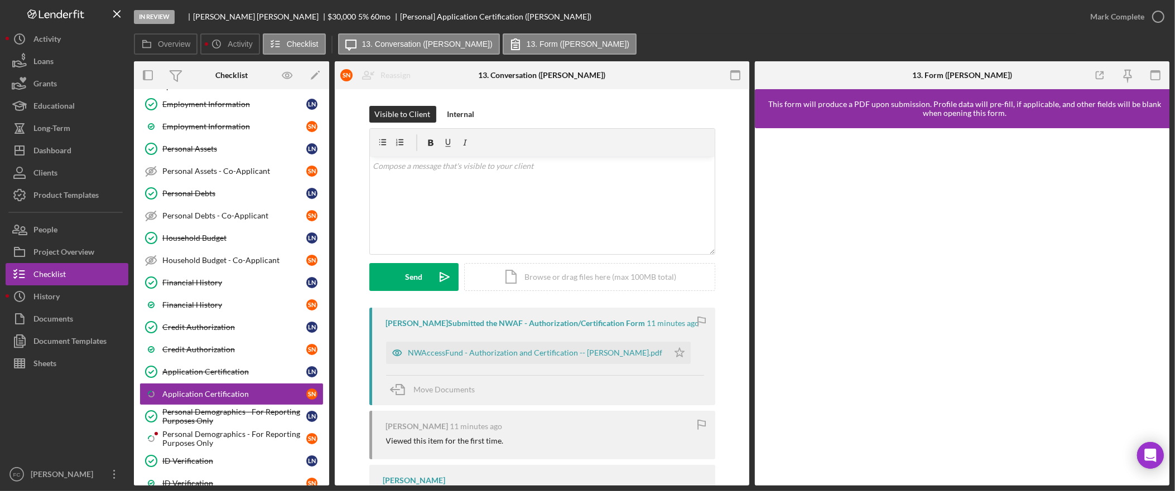
click at [723, 371] on div "[PERSON_NAME] Submitted the NWAF - Authorization/Certification Form 11 minutes …" at bounding box center [541, 436] width 381 height 257
click at [240, 442] on div "Personal Demographics - For Reporting Purposes Only" at bounding box center [234, 439] width 144 height 18
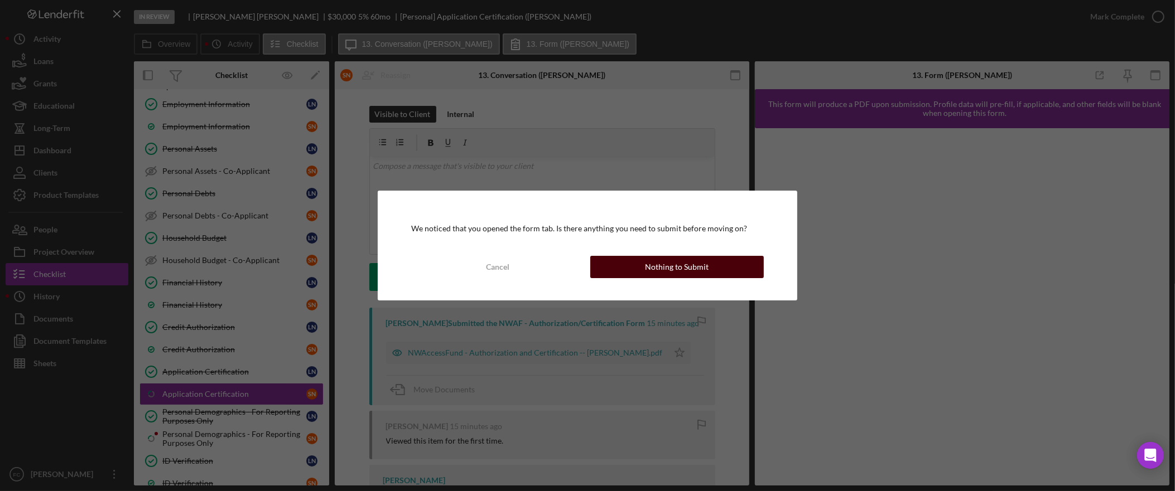
click at [663, 269] on div "Nothing to Submit" at bounding box center [677, 267] width 64 height 22
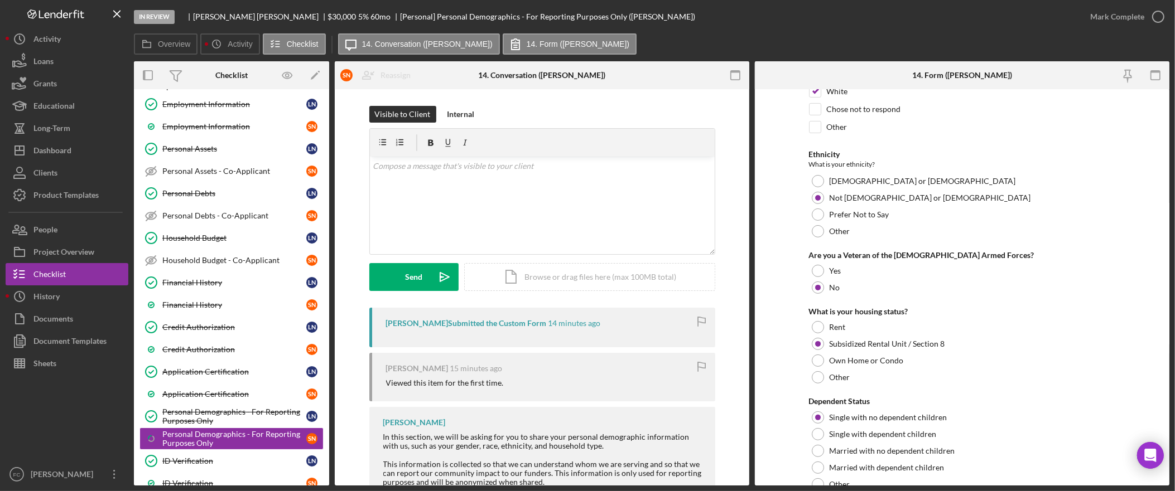
scroll to position [353, 0]
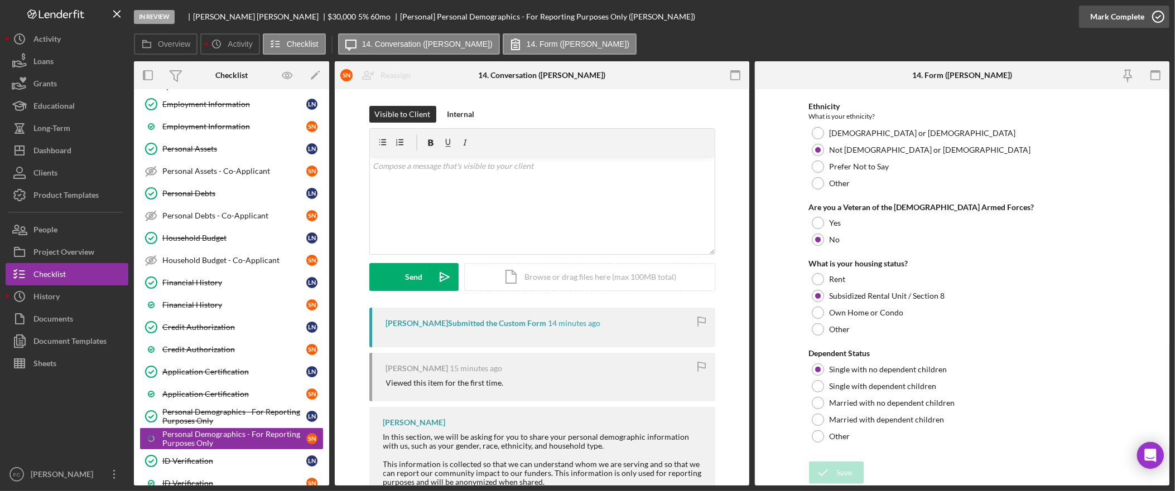
click at [1126, 13] on div "Mark Complete" at bounding box center [1117, 17] width 54 height 22
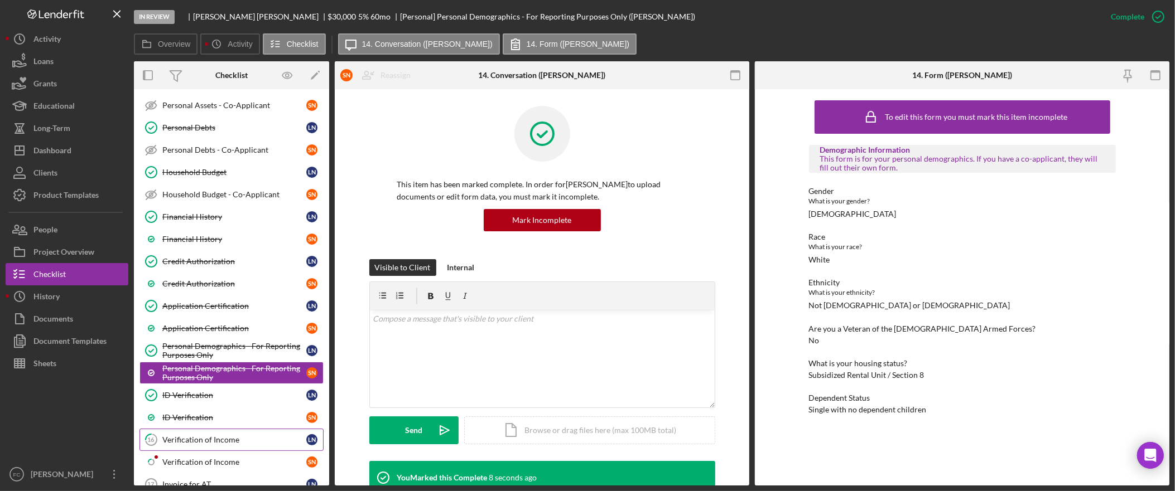
scroll to position [331, 0]
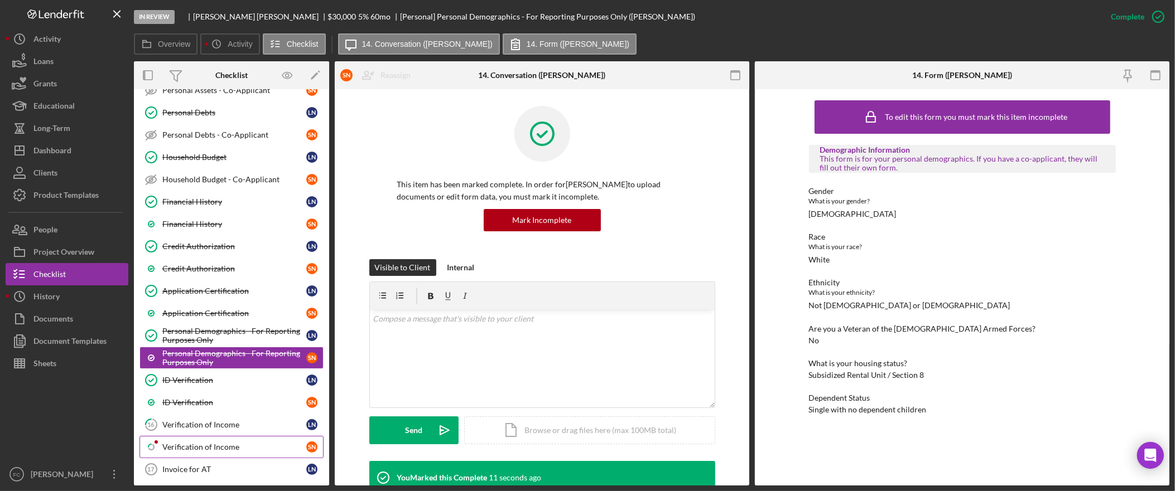
click at [248, 452] on div "Verification of Income" at bounding box center [234, 447] width 144 height 9
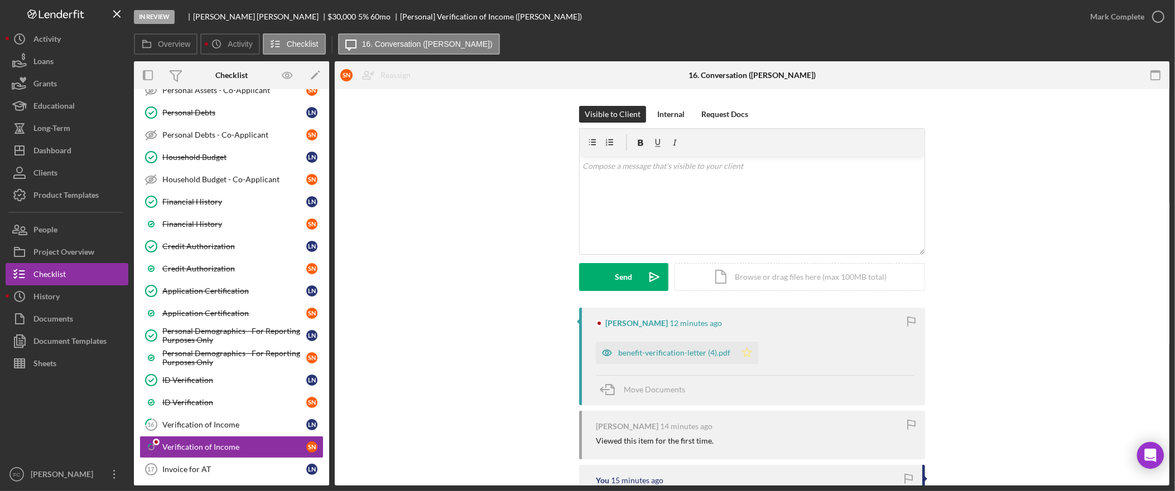
click at [748, 351] on polygon "button" at bounding box center [746, 352] width 9 height 9
click at [1110, 17] on div "Mark Complete" at bounding box center [1117, 17] width 54 height 22
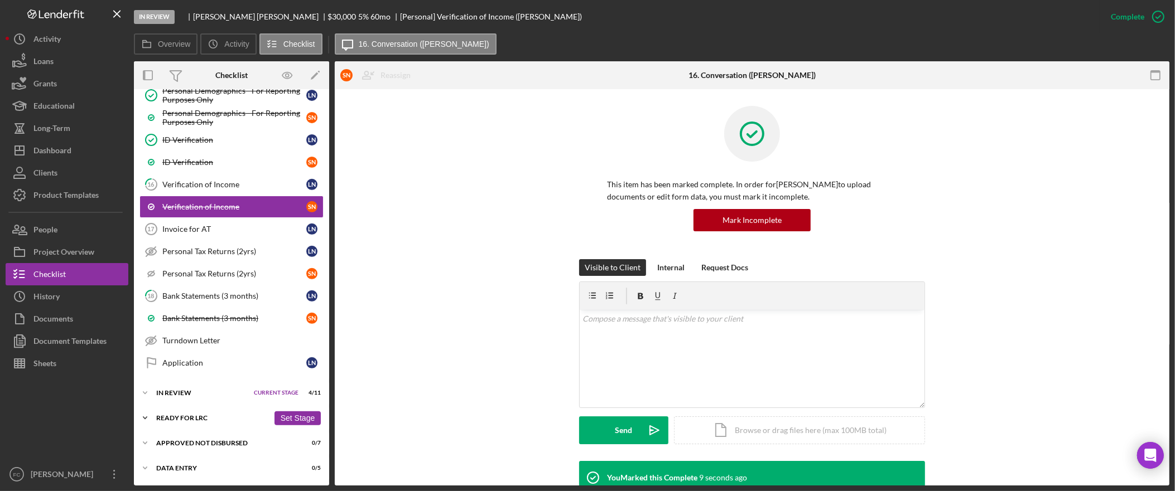
scroll to position [580, 0]
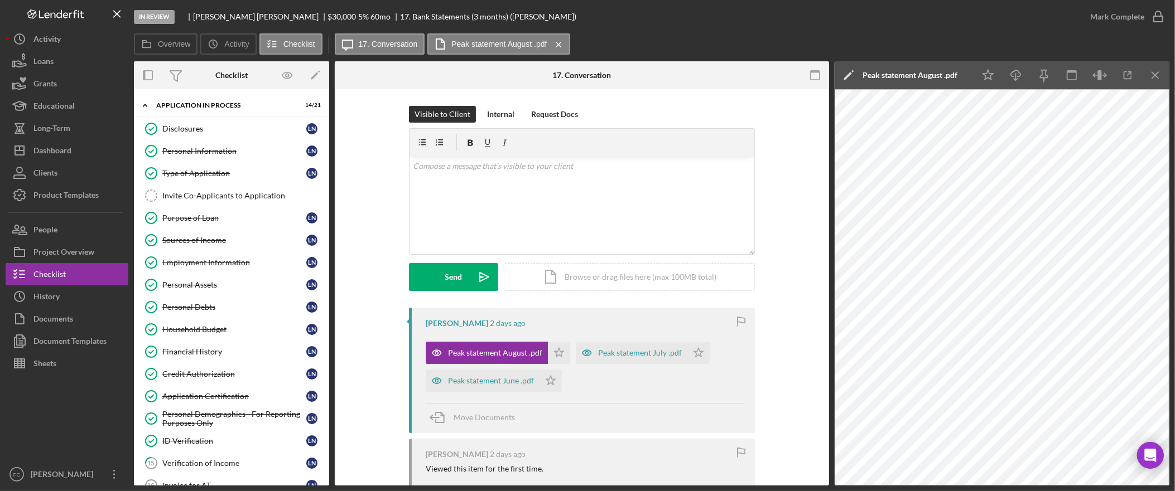
scroll to position [423, 0]
